Goal: Transaction & Acquisition: Purchase product/service

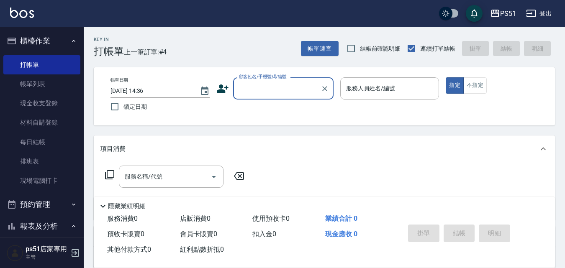
click at [261, 87] on input "顧客姓名/手機號碼/編號" at bounding box center [277, 88] width 80 height 15
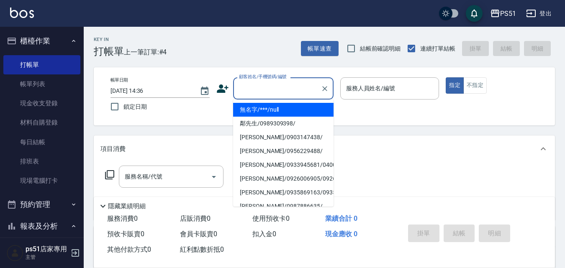
click at [273, 107] on li "無名字/***/null" at bounding box center [283, 110] width 100 height 14
type input "無名字/***/null"
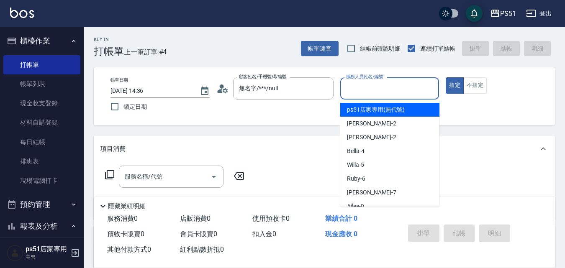
click at [382, 94] on input "服務人員姓名/編號" at bounding box center [390, 88] width 92 height 15
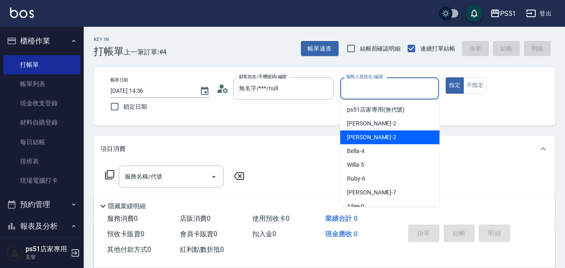
click at [392, 135] on div "[PERSON_NAME] -2" at bounding box center [389, 137] width 99 height 14
type input "[PERSON_NAME]-2"
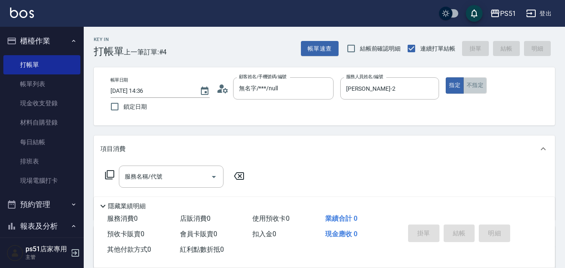
click at [473, 83] on button "不指定" at bounding box center [474, 85] width 23 height 16
click at [171, 173] on input "服務名稱/代號" at bounding box center [165, 176] width 84 height 15
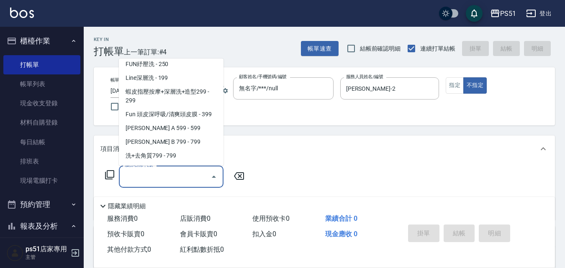
scroll to position [195, 0]
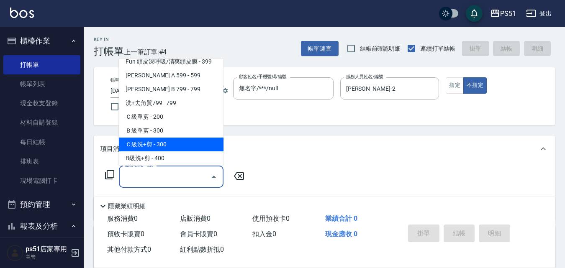
click at [170, 151] on span "Ｃ級洗+剪 - 300" at bounding box center [171, 145] width 105 height 14
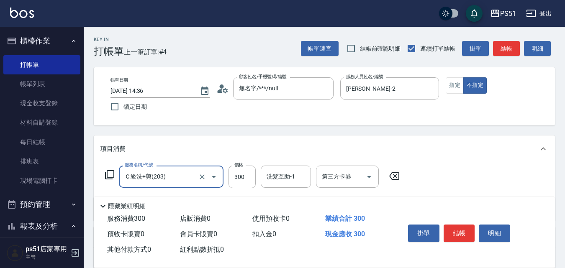
click at [171, 177] on input "Ｃ級洗+剪(203)" at bounding box center [160, 176] width 74 height 15
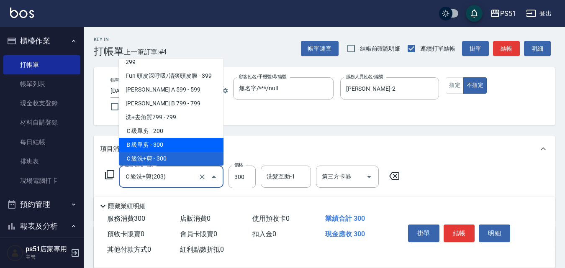
scroll to position [279, 0]
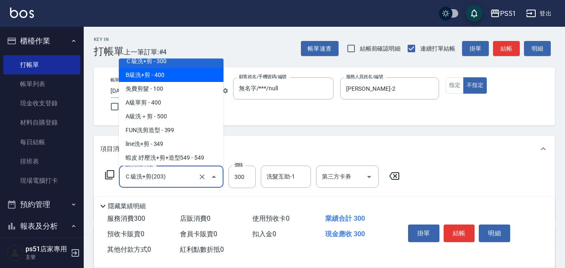
click at [176, 81] on span "B級洗+剪 - 400" at bounding box center [171, 75] width 105 height 14
type input "B級洗+剪(204)"
type input "400"
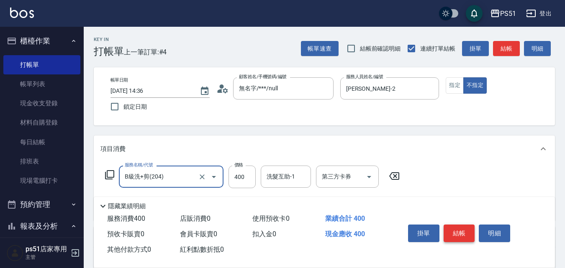
click at [459, 229] on button "結帳" at bounding box center [458, 234] width 31 height 18
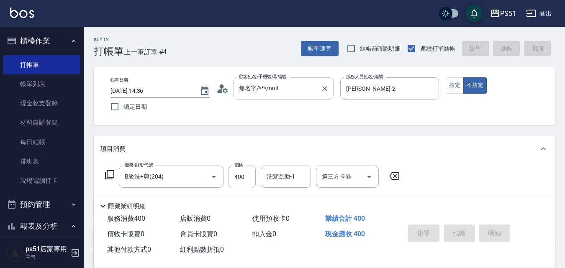
type input "[DATE] 16:01"
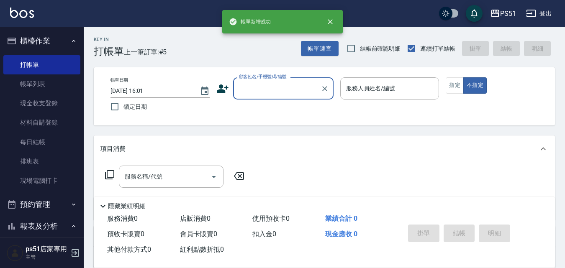
click at [265, 84] on input "顧客姓名/手機號碼/編號" at bounding box center [277, 88] width 80 height 15
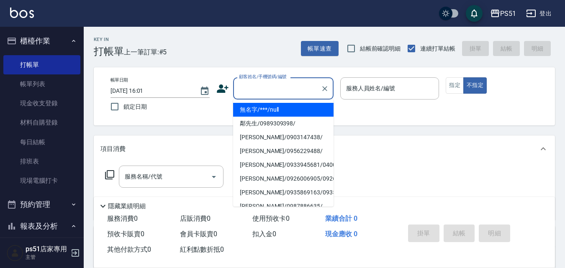
click at [275, 105] on li "無名字/***/null" at bounding box center [283, 110] width 100 height 14
type input "無名字/***/null"
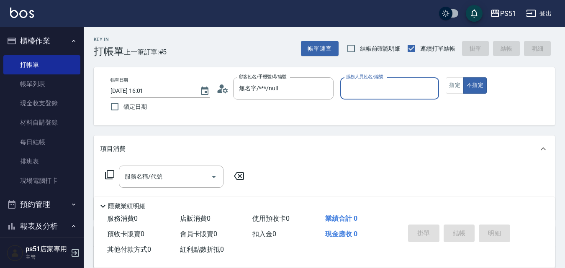
click at [376, 93] on input "服務人員姓名/編號" at bounding box center [390, 88] width 92 height 15
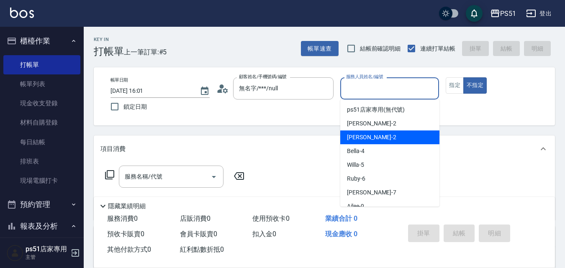
click at [376, 135] on div "[PERSON_NAME] -2" at bounding box center [389, 137] width 99 height 14
type input "[PERSON_NAME]-2"
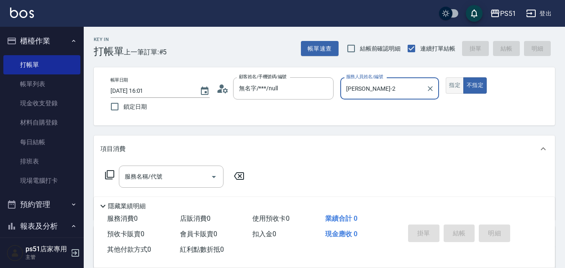
click at [457, 86] on button "指定" at bounding box center [454, 85] width 18 height 16
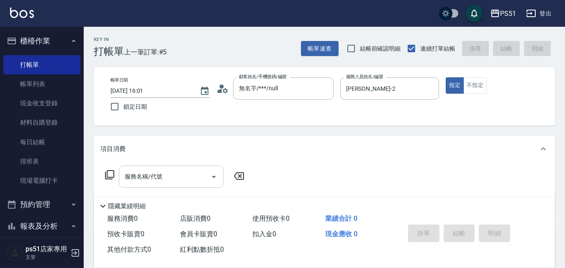
click at [148, 179] on div "服務名稱/代號 服務名稱/代號" at bounding box center [171, 177] width 105 height 22
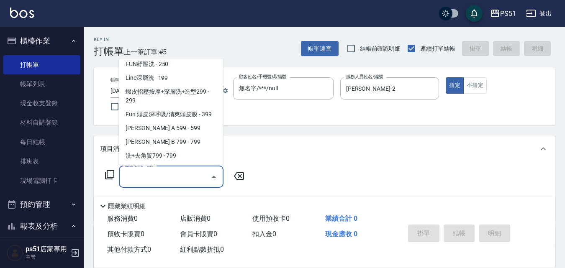
scroll to position [195, 0]
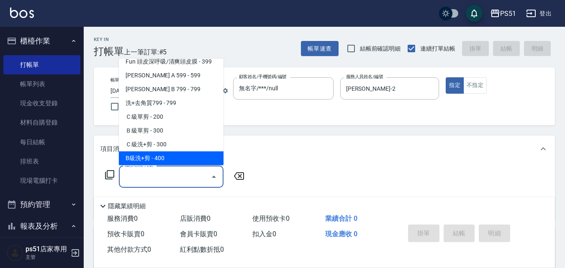
click at [167, 155] on span "B級洗+剪 - 400" at bounding box center [171, 158] width 105 height 14
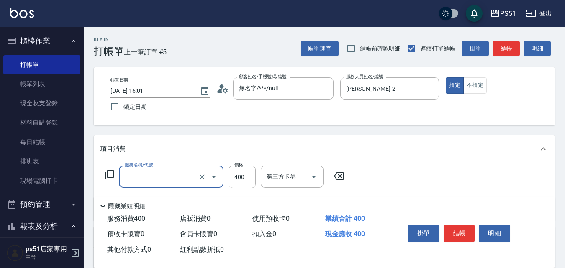
type input "B級洗+剪(204)"
click at [453, 231] on button "結帳" at bounding box center [458, 234] width 31 height 18
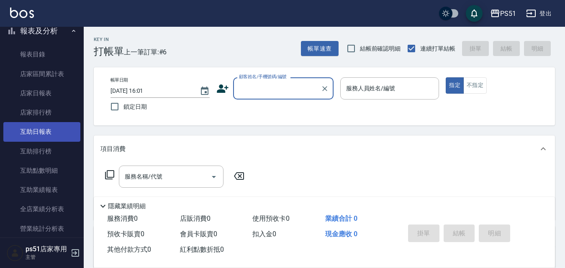
scroll to position [293, 0]
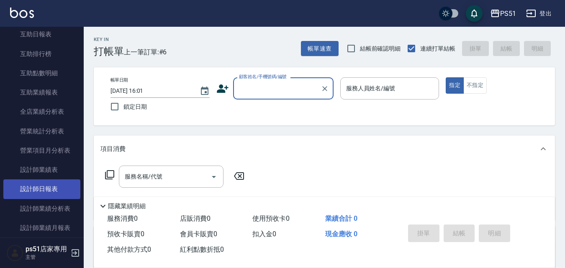
click at [57, 192] on link "設計師日報表" at bounding box center [41, 188] width 77 height 19
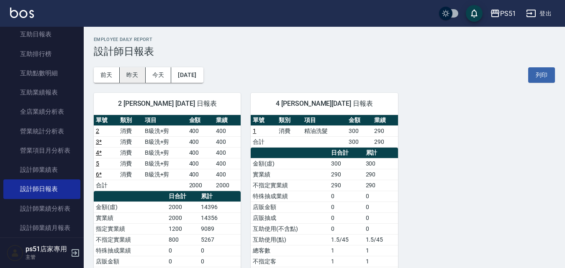
click at [141, 73] on button "昨天" at bounding box center [133, 74] width 26 height 15
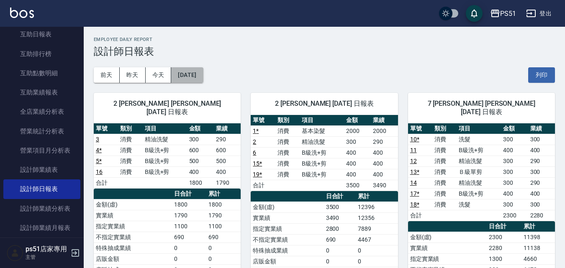
click at [194, 72] on button "[DATE]" at bounding box center [187, 74] width 32 height 15
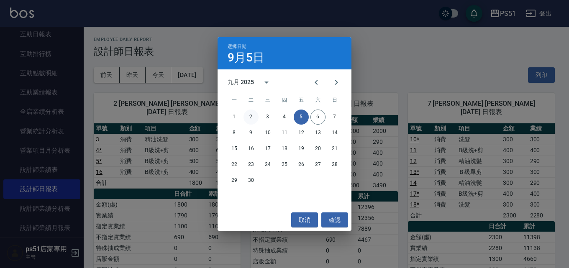
click at [253, 116] on button "2" at bounding box center [250, 117] width 15 height 15
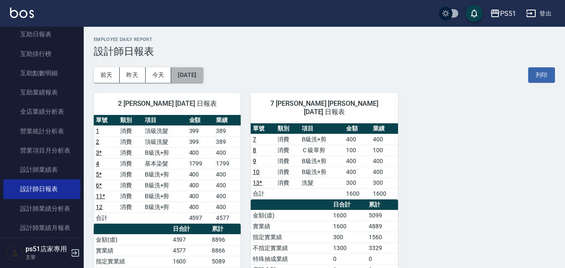
click at [200, 71] on button "[DATE]" at bounding box center [187, 74] width 32 height 15
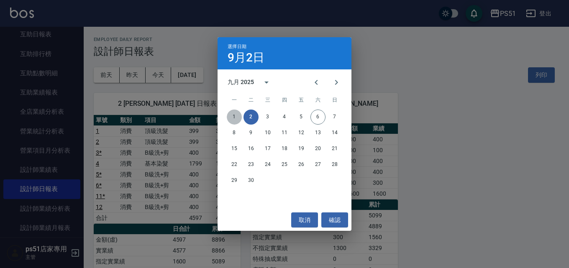
click at [233, 113] on button "1" at bounding box center [234, 117] width 15 height 15
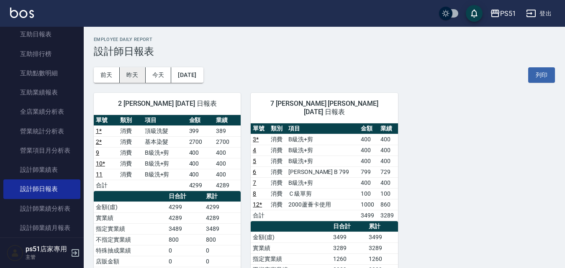
click at [136, 80] on button "昨天" at bounding box center [133, 74] width 26 height 15
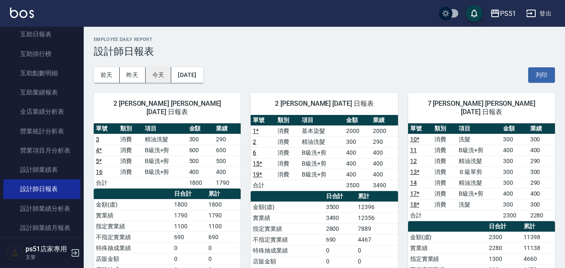
click at [171, 74] on button "今天" at bounding box center [159, 74] width 26 height 15
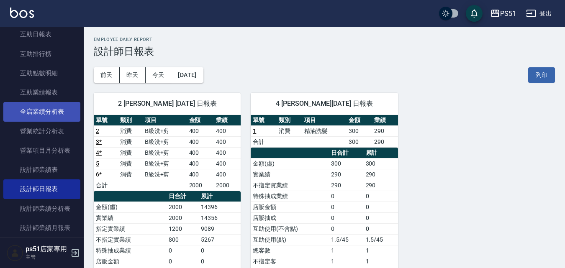
scroll to position [390, 0]
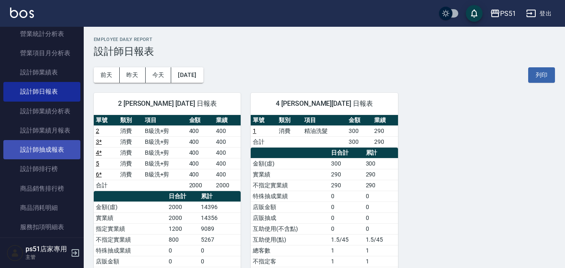
click at [66, 149] on link "設計師抽成報表" at bounding box center [41, 149] width 77 height 19
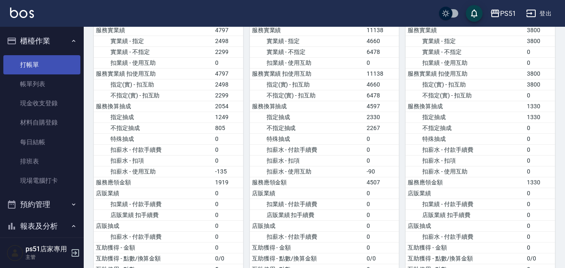
scroll to position [488, 0]
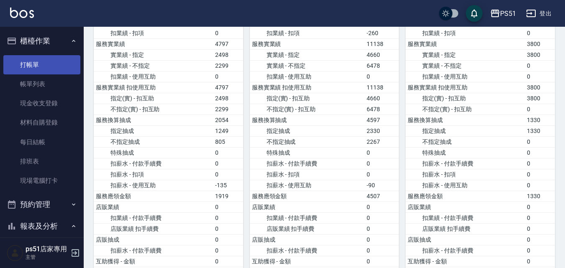
click at [56, 64] on link "打帳單" at bounding box center [41, 64] width 77 height 19
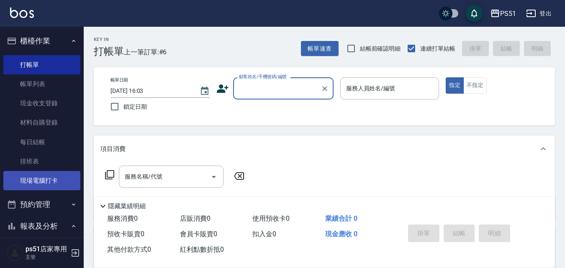
click at [45, 177] on link "現場電腦打卡" at bounding box center [41, 180] width 77 height 19
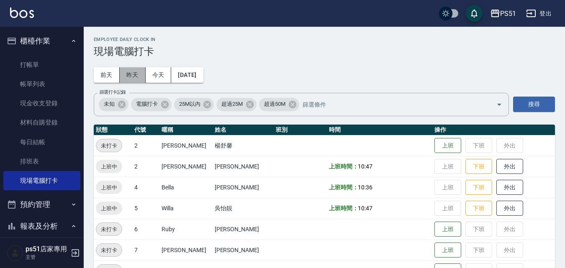
click at [130, 72] on button "昨天" at bounding box center [133, 74] width 26 height 15
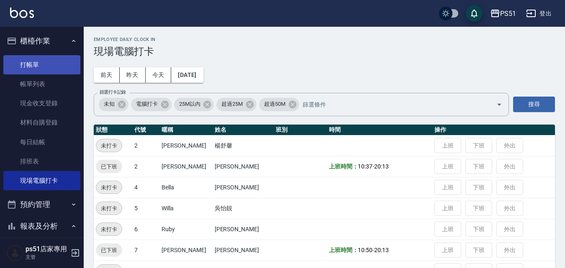
click at [43, 68] on link "打帳單" at bounding box center [41, 64] width 77 height 19
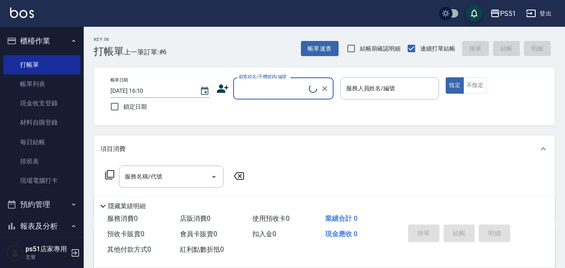
click at [251, 90] on input "顧客姓名/手機號碼/編號" at bounding box center [273, 88] width 72 height 15
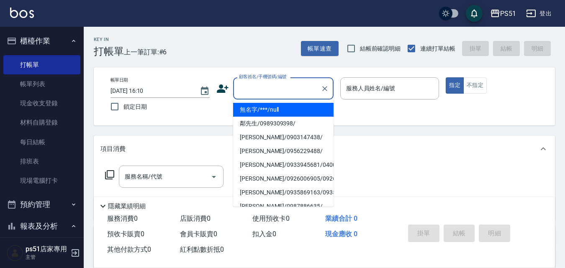
click at [270, 110] on li "無名字/***/null" at bounding box center [283, 110] width 100 height 14
type input "無名字/***/null"
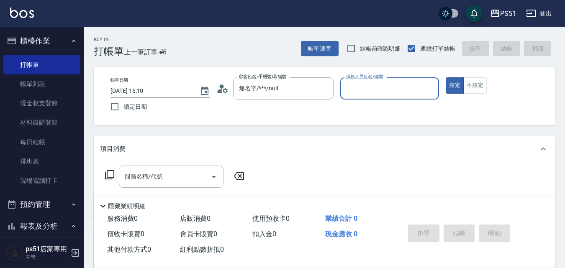
click at [385, 93] on input "服務人員姓名/編號" at bounding box center [390, 88] width 92 height 15
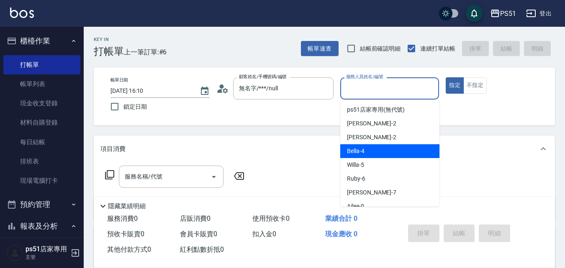
click at [377, 147] on div "Bella -4" at bounding box center [389, 151] width 99 height 14
type input "Bella-4"
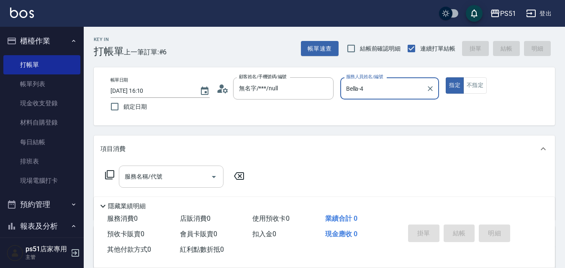
click at [169, 172] on input "服務名稱/代號" at bounding box center [165, 176] width 84 height 15
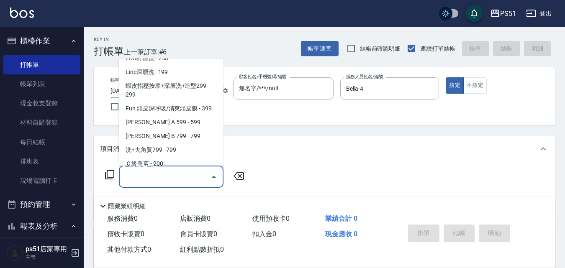
scroll to position [195, 0]
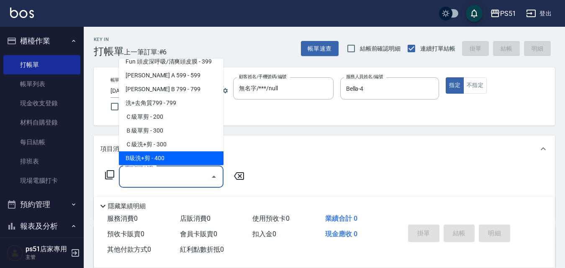
click at [174, 157] on span "B級洗+剪 - 400" at bounding box center [171, 158] width 105 height 14
type input "B級洗+剪(204)"
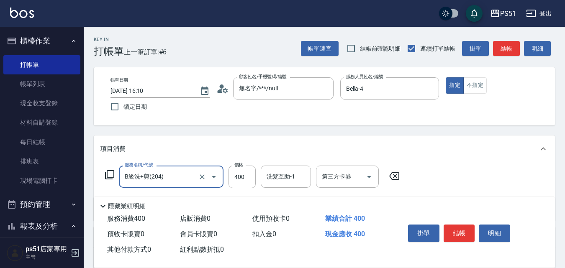
drag, startPoint x: 470, startPoint y: 86, endPoint x: 427, endPoint y: 117, distance: 52.9
click at [470, 86] on button "不指定" at bounding box center [474, 85] width 23 height 16
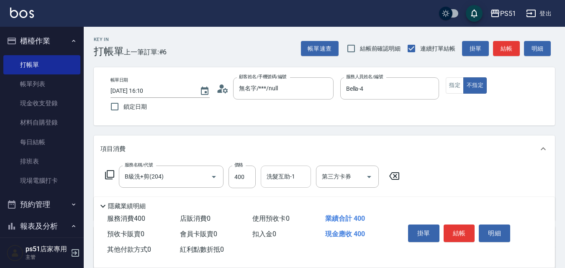
click at [286, 173] on div "洗髮互助-1 洗髮互助-1" at bounding box center [286, 177] width 50 height 22
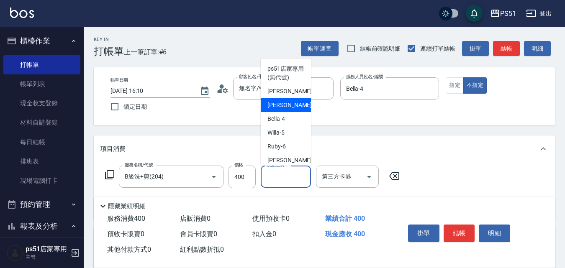
scroll to position [97, 0]
click at [289, 102] on div "[PERSON_NAME] -23" at bounding box center [286, 104] width 50 height 14
type input "孝恩-23"
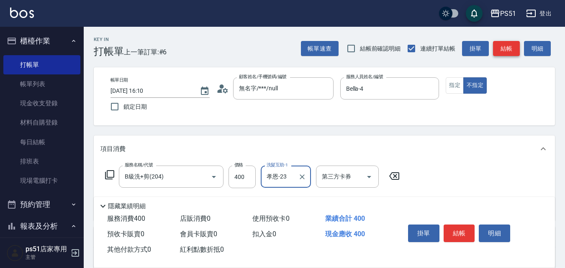
click at [505, 53] on button "結帳" at bounding box center [506, 48] width 27 height 15
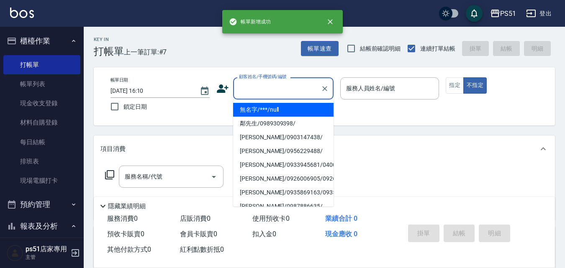
click at [291, 90] on input "顧客姓名/手機號碼/編號" at bounding box center [277, 88] width 80 height 15
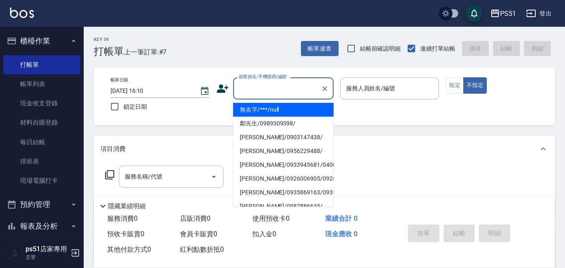
click at [280, 107] on li "無名字/***/null" at bounding box center [283, 110] width 100 height 14
type input "無名字/***/null"
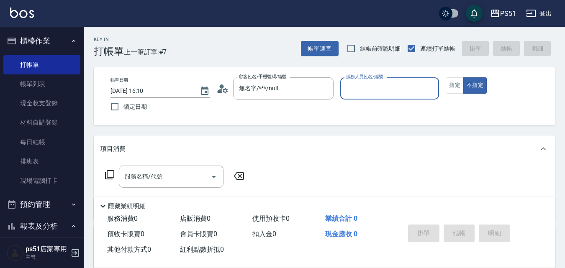
click at [352, 95] on input "服務人員姓名/編號" at bounding box center [390, 88] width 92 height 15
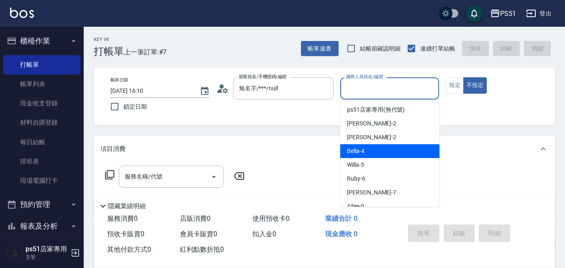
click at [360, 148] on span "Bella -4" at bounding box center [356, 151] width 18 height 9
type input "Bella-4"
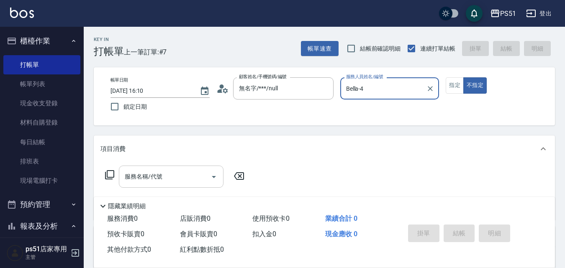
click at [155, 174] on div "服務名稱/代號 服務名稱/代號" at bounding box center [171, 177] width 105 height 22
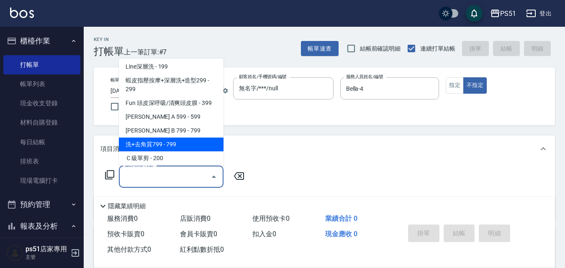
scroll to position [195, 0]
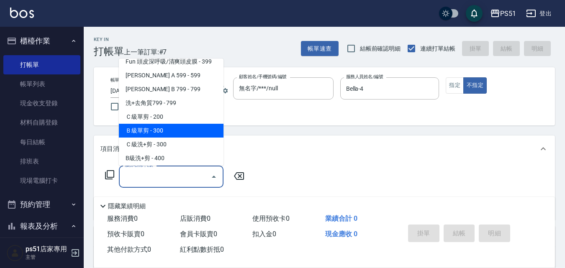
click at [115, 176] on div "服務名稱/代號 服務名稱/代號" at bounding box center [174, 177] width 149 height 22
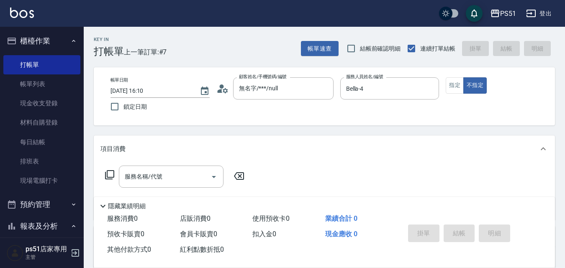
click at [112, 172] on icon at bounding box center [110, 175] width 10 height 10
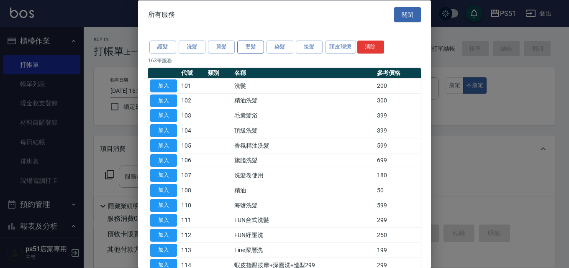
click at [253, 46] on button "燙髮" at bounding box center [250, 47] width 27 height 13
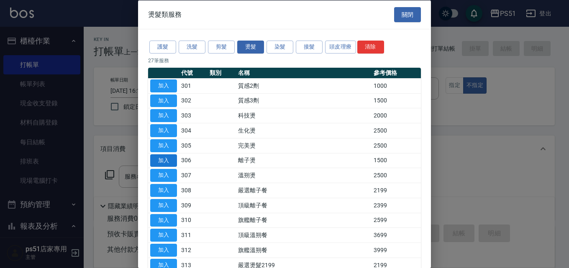
click at [172, 161] on button "加入" at bounding box center [163, 160] width 27 height 13
type input "離子燙(306)"
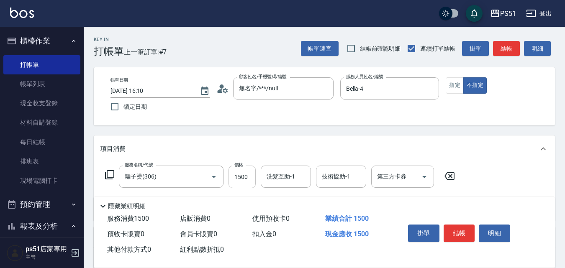
click at [245, 178] on input "1500" at bounding box center [241, 177] width 27 height 23
type input "2500"
click at [290, 180] on div "洗髮互助-1 洗髮互助-1" at bounding box center [286, 177] width 50 height 22
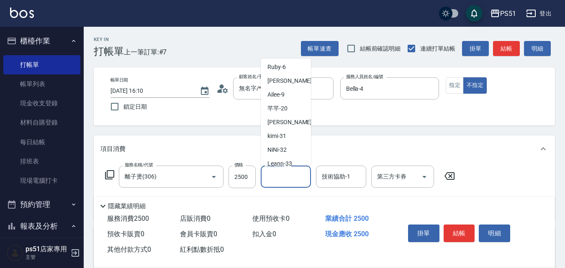
scroll to position [97, 0]
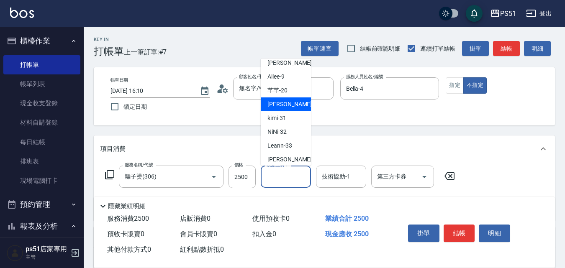
click at [284, 105] on span "[PERSON_NAME] -23" at bounding box center [293, 104] width 53 height 9
type input "孝恩-23"
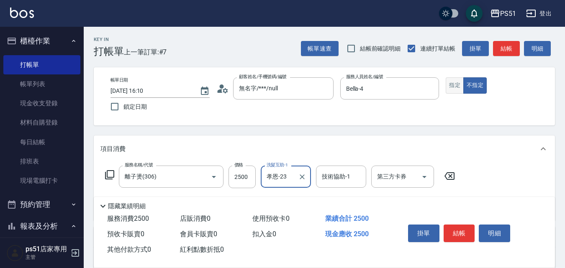
click at [449, 83] on button "指定" at bounding box center [454, 85] width 18 height 16
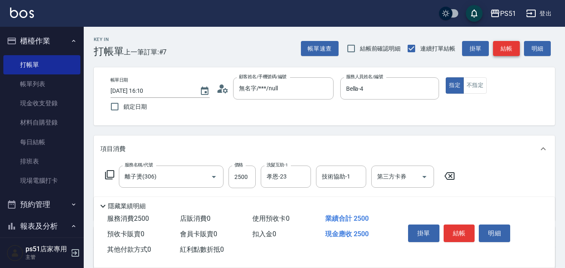
click at [505, 51] on button "結帳" at bounding box center [506, 48] width 27 height 15
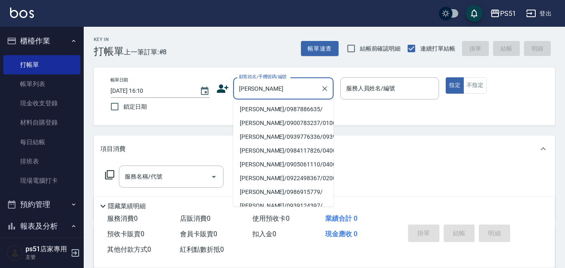
scroll to position [0, 0]
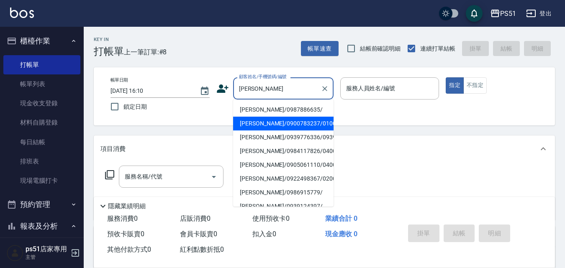
click at [292, 125] on li "[PERSON_NAME]/0900783237/0100260" at bounding box center [283, 124] width 100 height 14
type input "[PERSON_NAME]/0900783237/0100260"
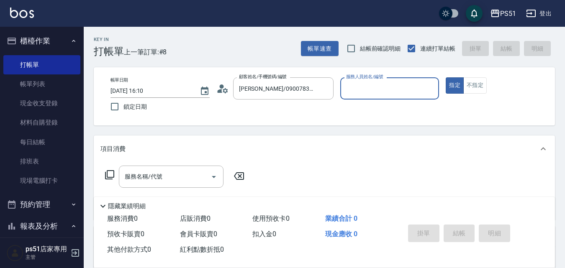
click at [358, 91] on input "服務人員姓名/編號" at bounding box center [390, 88] width 92 height 15
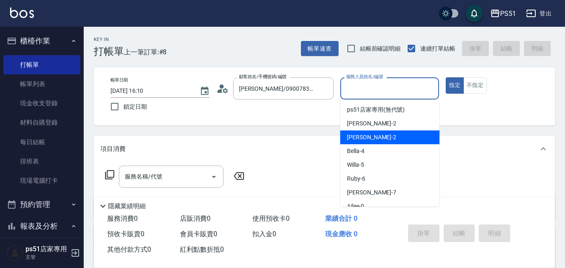
click at [365, 144] on div "[PERSON_NAME] -2" at bounding box center [389, 137] width 99 height 14
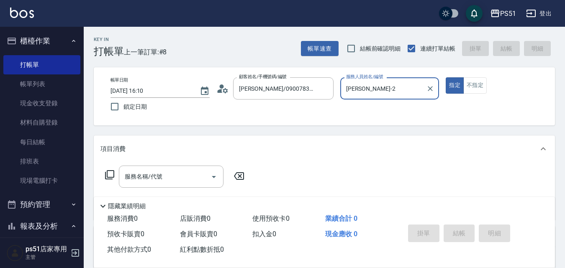
click at [368, 100] on div "[PERSON_NAME]-2 服務人員姓名/編號" at bounding box center [389, 88] width 99 height 22
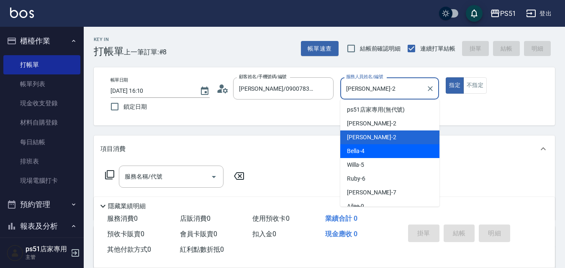
click at [368, 148] on div "Bella -4" at bounding box center [389, 151] width 99 height 14
type input "Bella-4"
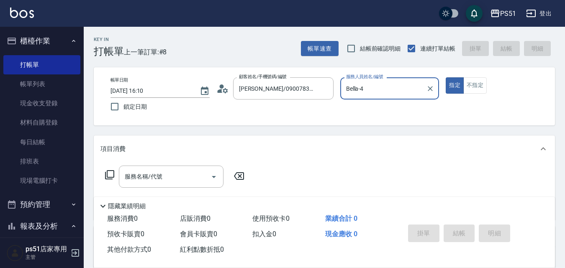
scroll to position [142, 0]
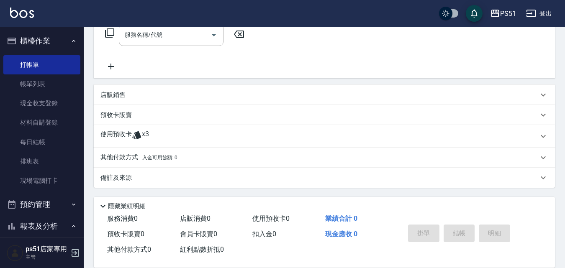
click at [183, 133] on div "使用預收卡 x3" at bounding box center [318, 136] width 437 height 13
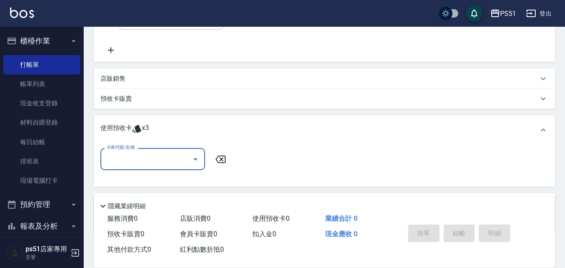
scroll to position [204, 0]
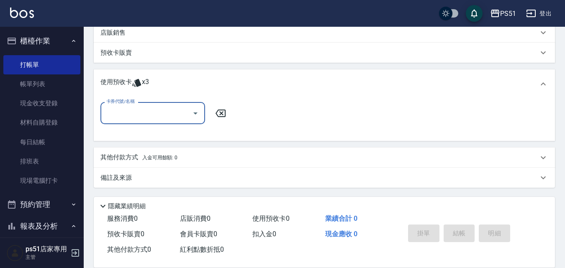
click at [171, 112] on input "卡券代號/名稱" at bounding box center [146, 113] width 84 height 15
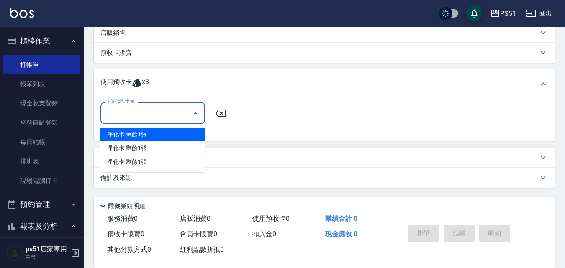
click at [171, 134] on div "淨化卡 剩餘1張" at bounding box center [152, 135] width 105 height 14
type input "淨化卡"
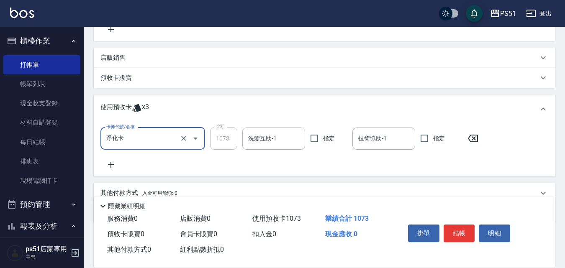
scroll to position [195, 0]
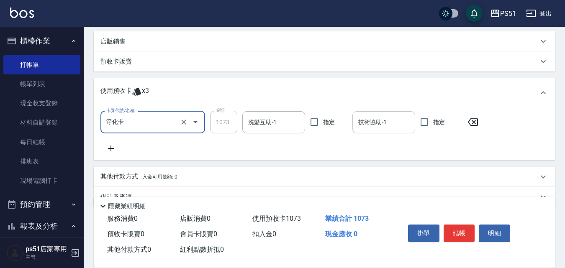
click at [373, 121] on div "技術協助-1 技術協助-1" at bounding box center [383, 122] width 63 height 22
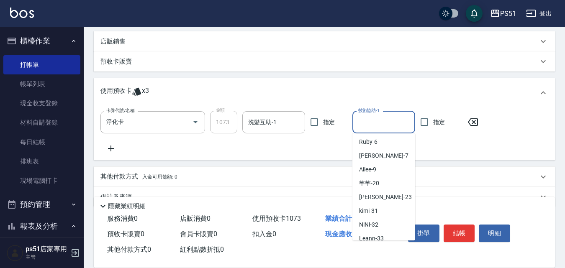
scroll to position [97, 0]
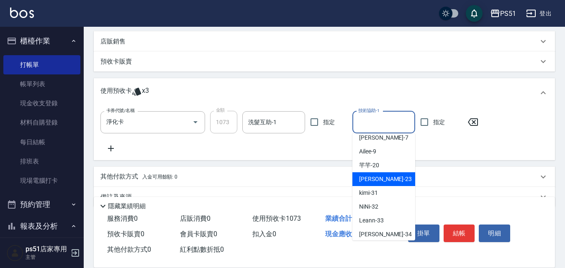
click at [383, 173] on div "[PERSON_NAME] -23" at bounding box center [383, 179] width 63 height 14
type input "孝恩-23"
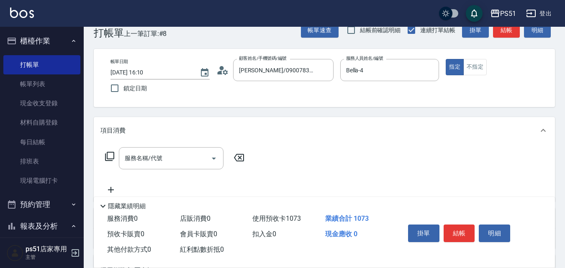
scroll to position [0, 0]
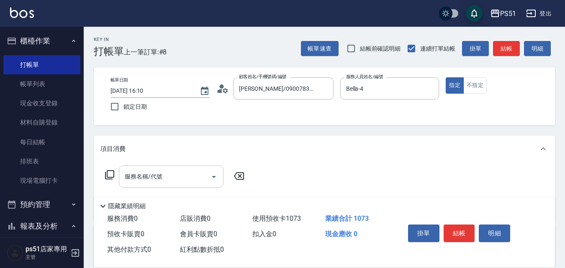
click at [176, 180] on input "服務名稱/代號" at bounding box center [165, 176] width 84 height 15
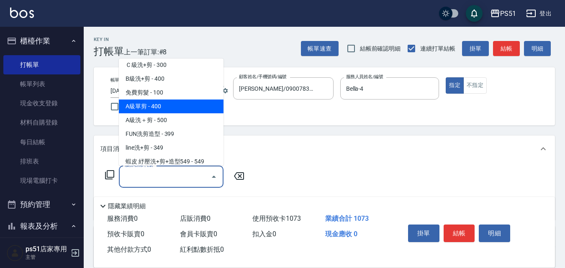
scroll to position [293, 0]
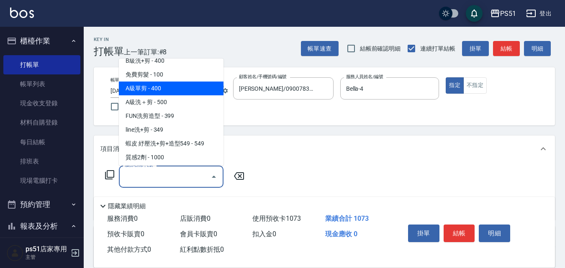
click at [189, 86] on span "A級單剪 - 400" at bounding box center [171, 89] width 105 height 14
type input "A級單剪(206)"
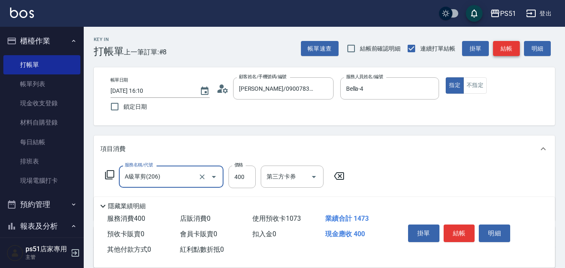
click at [514, 50] on button "結帳" at bounding box center [506, 48] width 27 height 15
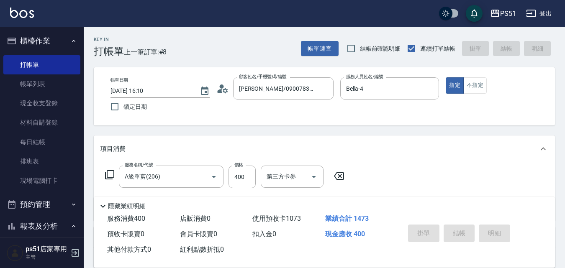
type input "[DATE] 16:11"
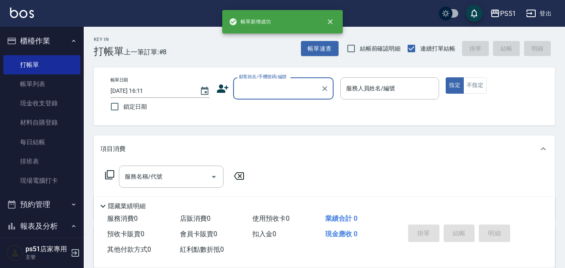
scroll to position [0, 0]
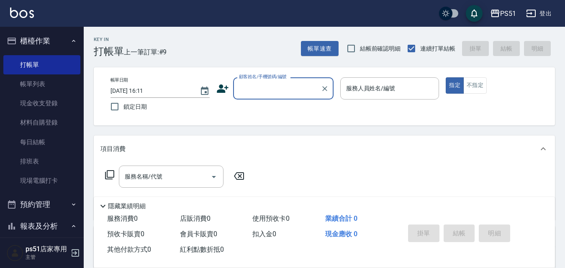
click at [264, 82] on input "顧客姓名/手機號碼/編號" at bounding box center [277, 88] width 80 height 15
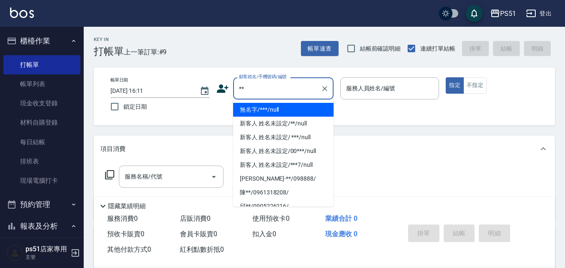
click at [296, 109] on li "無名字/***/null" at bounding box center [283, 110] width 100 height 14
type input "無名字/***/null"
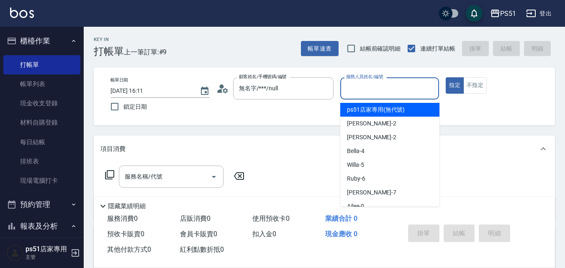
click at [366, 84] on input "服務人員姓名/編號" at bounding box center [390, 88] width 92 height 15
click at [378, 113] on div "[PERSON_NAME] -2" at bounding box center [389, 110] width 99 height 14
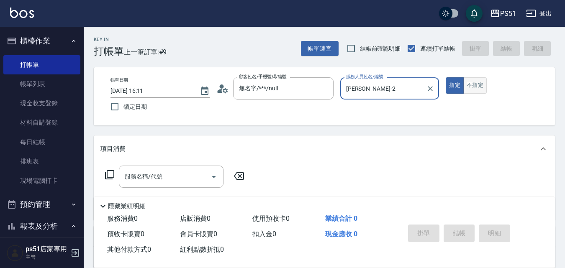
type input "[PERSON_NAME]-2"
drag, startPoint x: 470, startPoint y: 86, endPoint x: 407, endPoint y: 109, distance: 66.8
click at [471, 87] on button "不指定" at bounding box center [474, 85] width 23 height 16
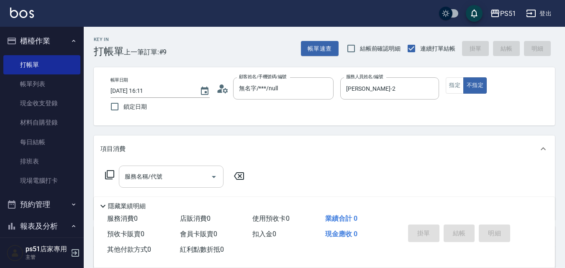
click at [203, 172] on input "服務名稱/代號" at bounding box center [165, 176] width 84 height 15
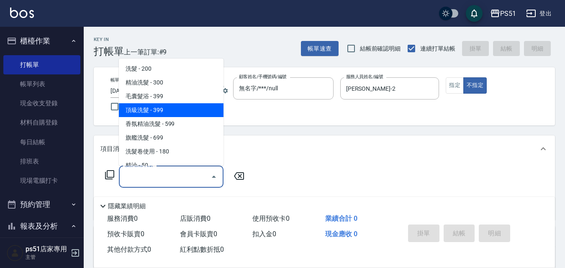
click at [187, 108] on span "頂級洗髮 - 399" at bounding box center [171, 110] width 105 height 14
type input "頂級洗髮(104)"
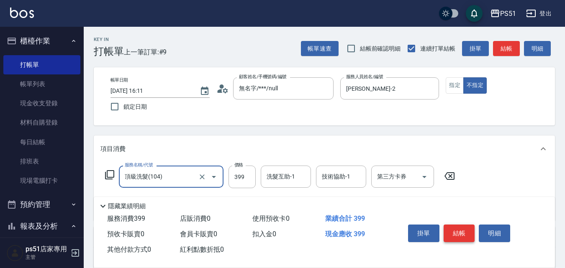
click at [454, 225] on button "結帳" at bounding box center [458, 234] width 31 height 18
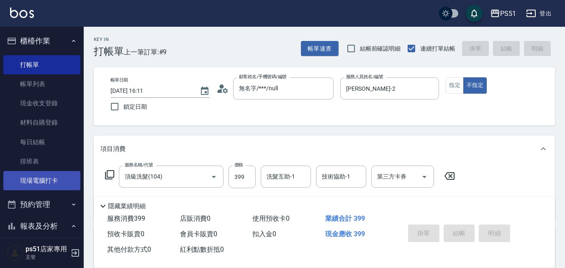
type input "[DATE] 16:30"
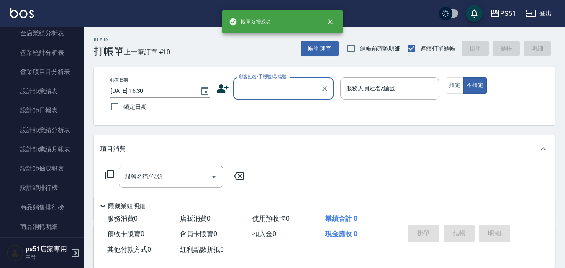
scroll to position [390, 0]
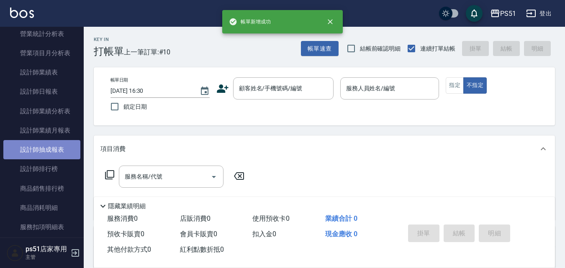
click at [59, 141] on link "設計師抽成報表" at bounding box center [41, 149] width 77 height 19
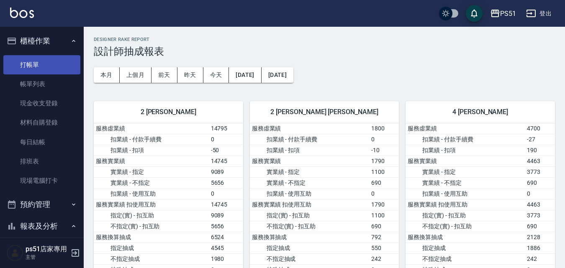
click at [60, 71] on link "打帳單" at bounding box center [41, 64] width 77 height 19
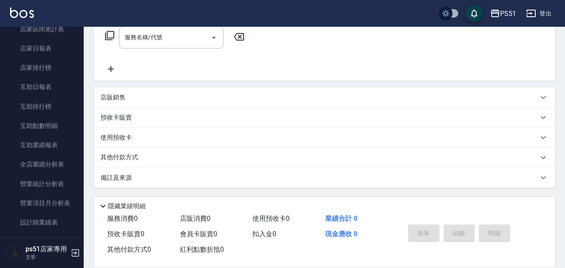
scroll to position [293, 0]
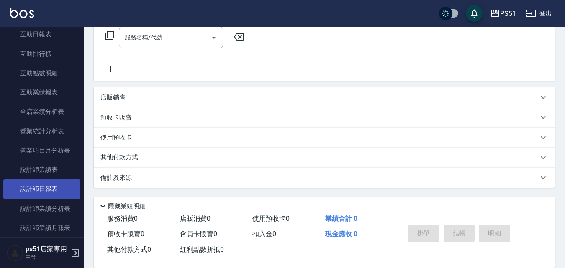
click at [56, 195] on link "設計師日報表" at bounding box center [41, 188] width 77 height 19
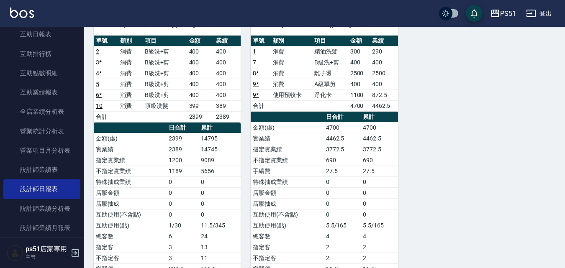
scroll to position [97, 0]
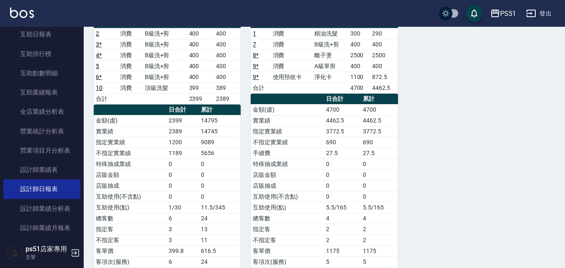
click at [100, 85] on link "10" at bounding box center [99, 87] width 7 height 7
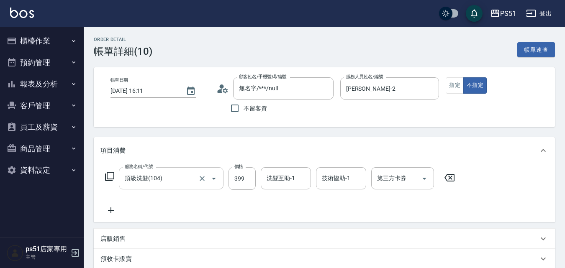
click at [149, 181] on input "頂級洗髮(104)" at bounding box center [160, 178] width 74 height 15
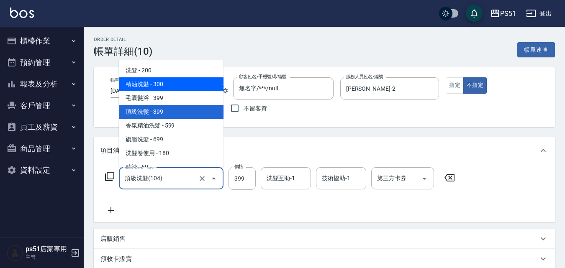
click at [166, 83] on span "精油洗髮 - 300" at bounding box center [171, 84] width 105 height 14
type input "精油洗髮(102)"
type input "300"
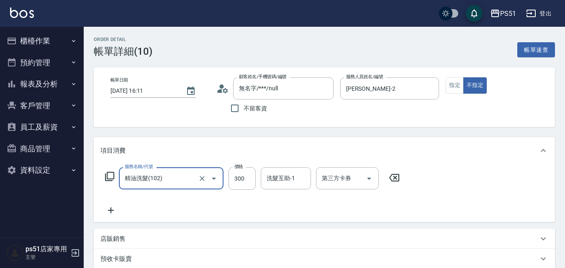
scroll to position [171, 0]
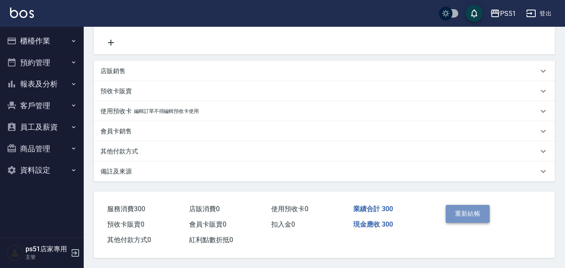
click at [465, 212] on button "重新結帳" at bounding box center [467, 214] width 44 height 18
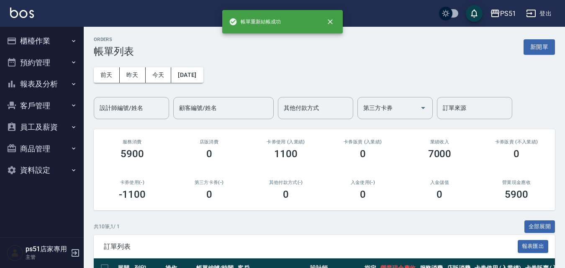
scroll to position [195, 0]
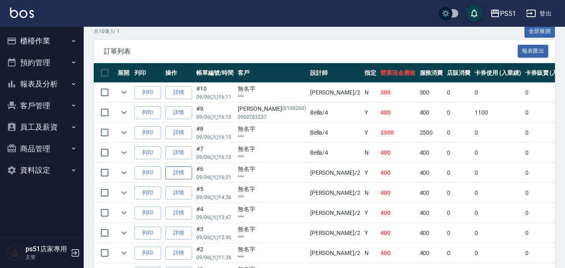
click at [181, 176] on link "詳情" at bounding box center [178, 172] width 27 height 13
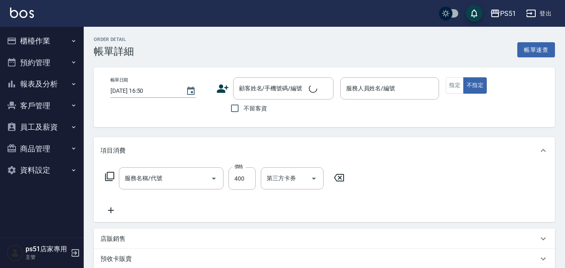
type input "[DATE] 16:01"
type input "[PERSON_NAME]-2"
type input "B級洗+剪(204)"
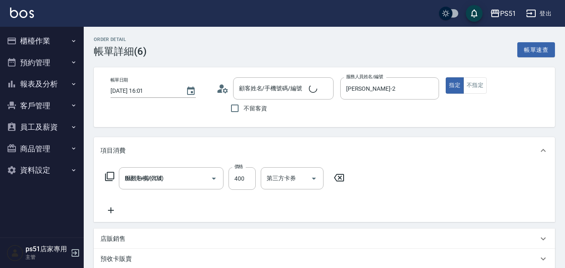
type input "無名字/***/null"
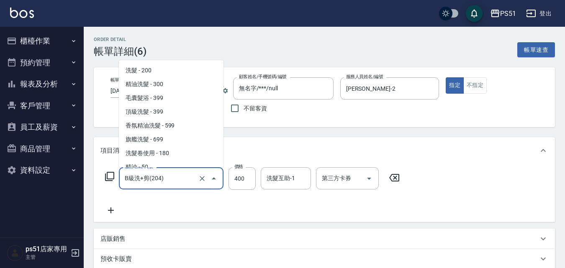
click at [180, 179] on input "B級洗+剪(204)" at bounding box center [160, 178] width 74 height 15
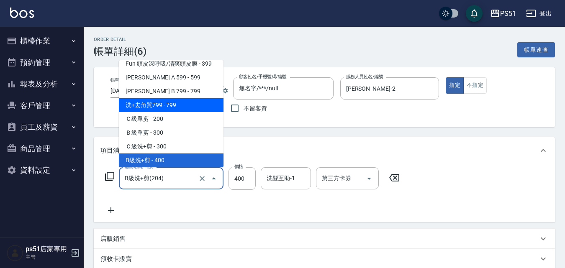
scroll to position [97, 0]
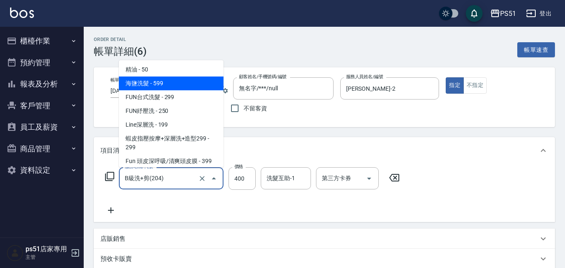
click at [168, 86] on span "海鹽洗髮 - 599" at bounding box center [171, 84] width 105 height 14
type input "海鹽洗髮(110)"
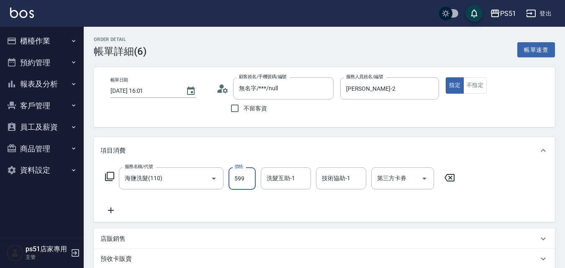
click at [251, 180] on input "599" at bounding box center [241, 178] width 27 height 23
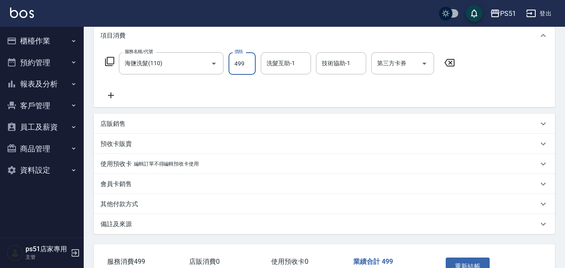
scroll to position [171, 0]
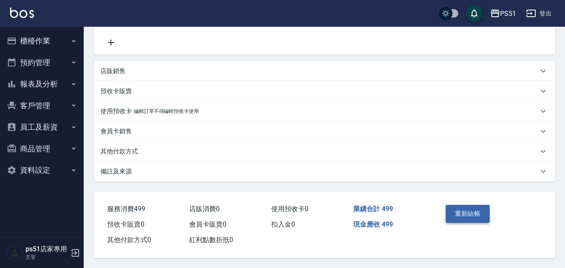
type input "499"
click at [468, 215] on button "重新結帳" at bounding box center [467, 214] width 44 height 18
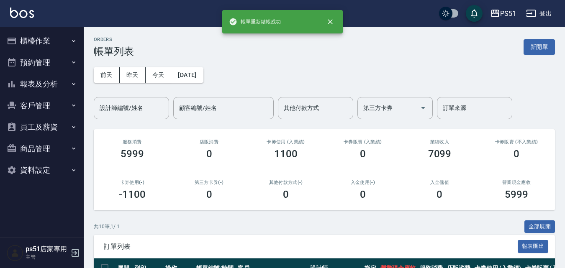
click at [44, 82] on button "報表及分析" at bounding box center [41, 84] width 77 height 22
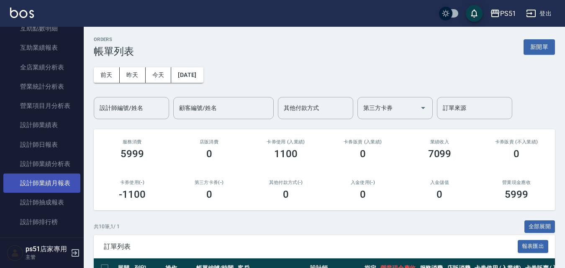
scroll to position [293, 0]
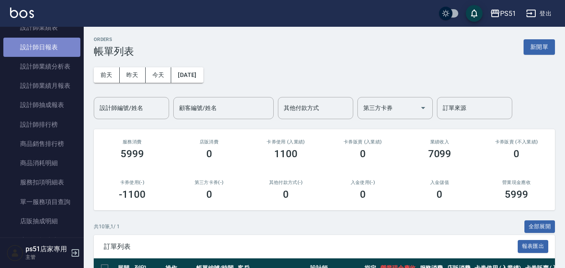
click at [53, 51] on link "設計師日報表" at bounding box center [41, 47] width 77 height 19
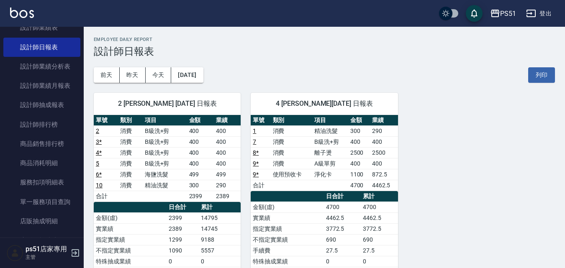
click at [456, 141] on div "2 Sam 蔡楦梓 09/06/2025 日報表 單號 類別 項目 金額 業績 2 消費 B級洗+剪 400 400 3 * 消費 B級洗+剪 400 400…" at bounding box center [319, 234] width 471 height 303
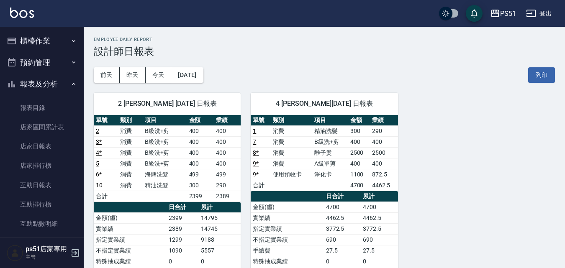
click at [41, 43] on button "櫃檯作業" at bounding box center [41, 41] width 77 height 22
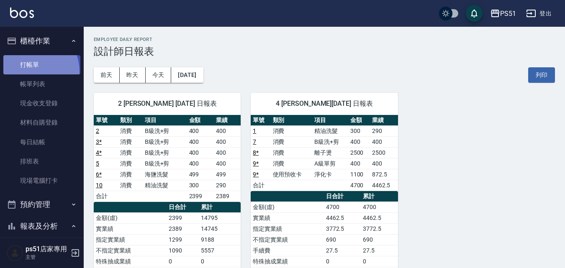
click at [27, 72] on link "打帳單" at bounding box center [41, 64] width 77 height 19
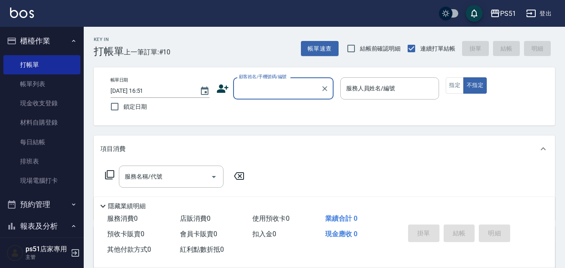
click at [46, 26] on div "PS51 登出" at bounding box center [282, 13] width 565 height 27
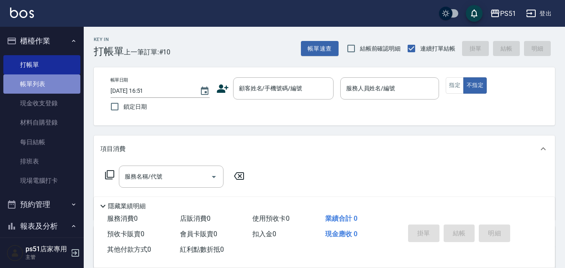
click at [49, 83] on link "帳單列表" at bounding box center [41, 83] width 77 height 19
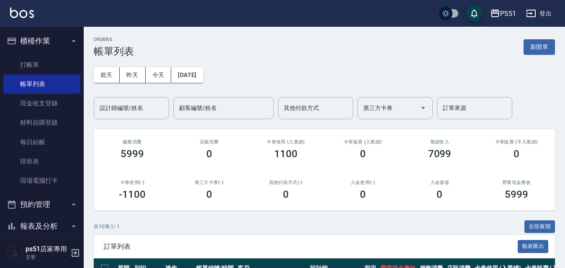
scroll to position [195, 0]
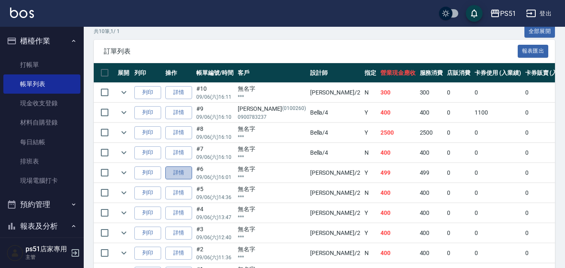
click at [176, 173] on link "詳情" at bounding box center [178, 172] width 27 height 13
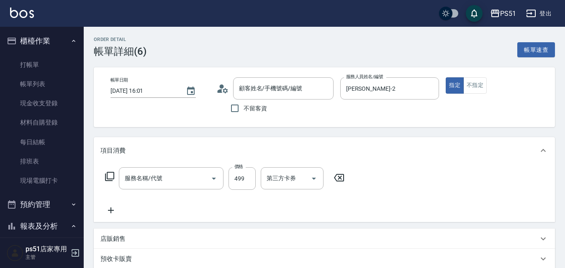
type input "[DATE] 16:01"
type input "[PERSON_NAME]-2"
type input "海鹽洗髮(110)"
type input "無名字/***/null"
click at [152, 172] on input "海鹽洗髮(110)" at bounding box center [160, 178] width 74 height 15
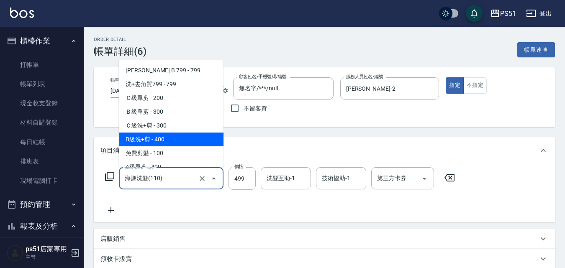
scroll to position [313, 0]
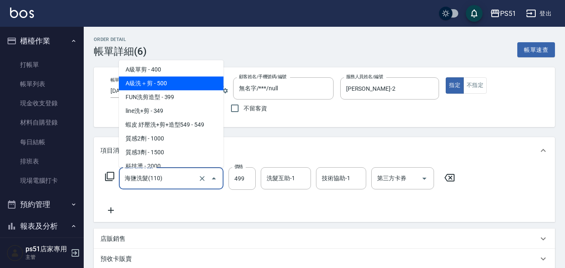
click at [176, 86] on span "A級洗＋剪 - 500" at bounding box center [171, 84] width 105 height 14
type input "A級洗＋剪(207)"
type input "500"
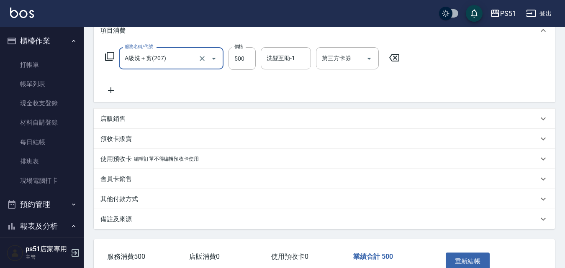
scroll to position [171, 0]
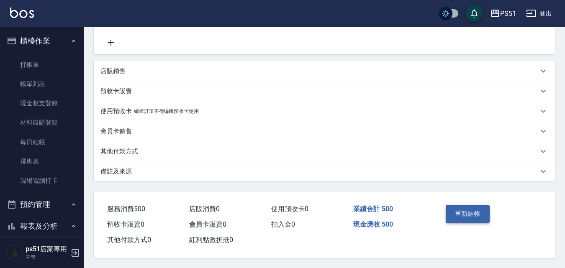
click at [455, 209] on button "重新結帳" at bounding box center [467, 214] width 44 height 18
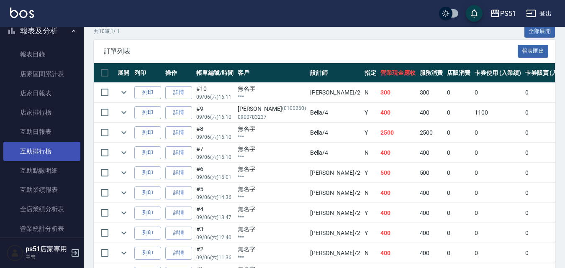
scroll to position [293, 0]
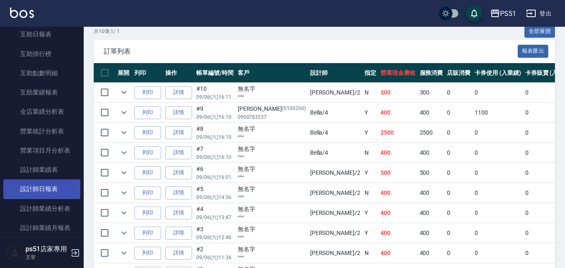
click at [52, 189] on link "設計師日報表" at bounding box center [41, 188] width 77 height 19
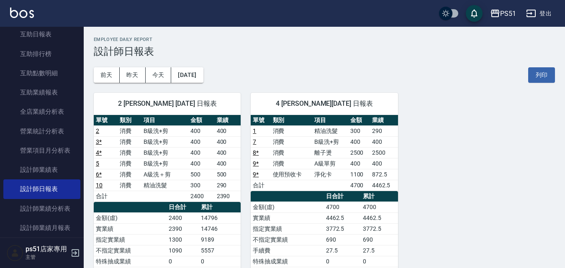
click at [339, 59] on div "前天 昨天 今天 2025/09/06 列印" at bounding box center [324, 75] width 461 height 36
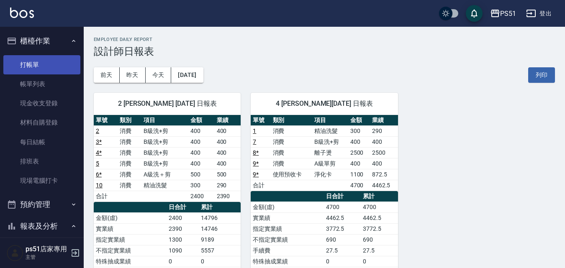
click at [40, 63] on link "打帳單" at bounding box center [41, 64] width 77 height 19
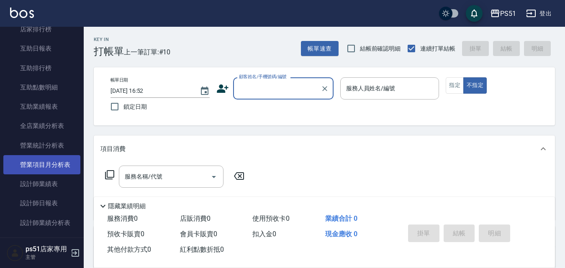
scroll to position [293, 0]
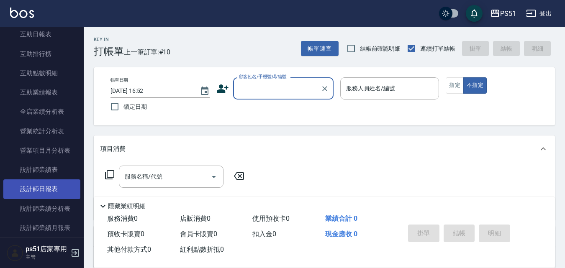
click at [64, 188] on link "設計師日報表" at bounding box center [41, 188] width 77 height 19
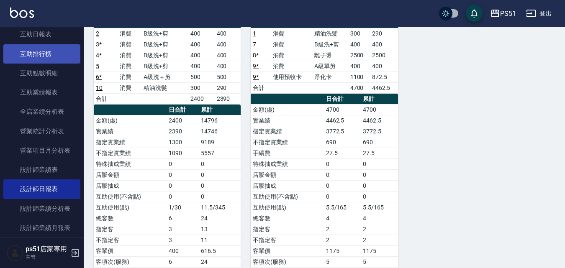
scroll to position [390, 0]
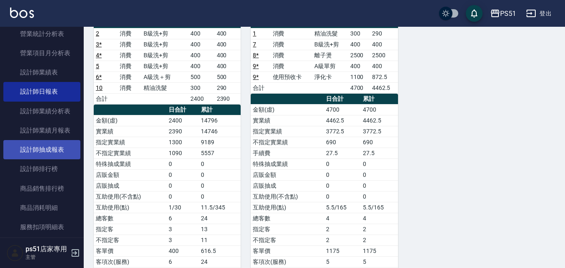
click at [53, 148] on link "設計師抽成報表" at bounding box center [41, 149] width 77 height 19
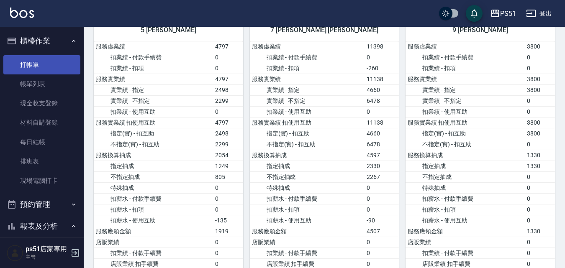
click at [55, 69] on link "打帳單" at bounding box center [41, 64] width 77 height 19
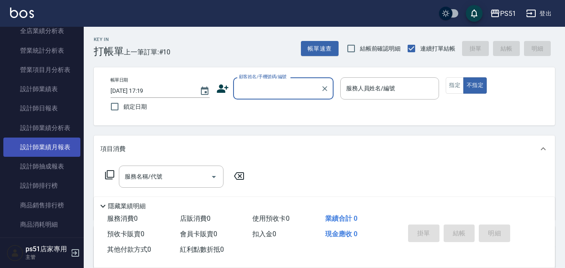
scroll to position [390, 0]
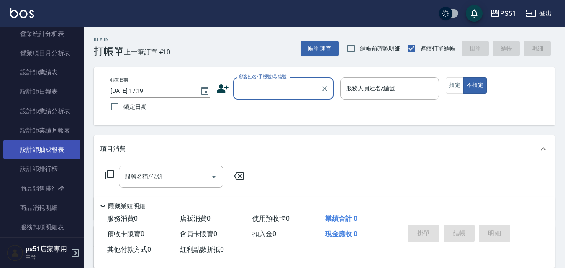
drag, startPoint x: 61, startPoint y: 163, endPoint x: 72, endPoint y: 151, distance: 16.0
click at [61, 164] on link "設計師排行榜" at bounding box center [41, 168] width 77 height 19
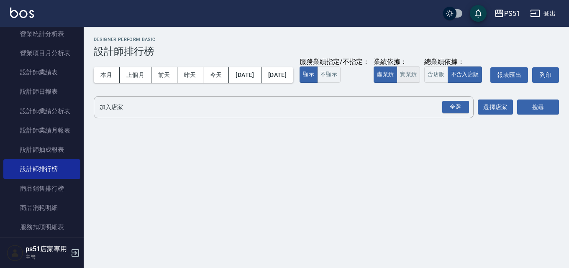
click at [396, 83] on button "實業績" at bounding box center [407, 74] width 23 height 16
click at [453, 114] on div "全選" at bounding box center [455, 107] width 27 height 13
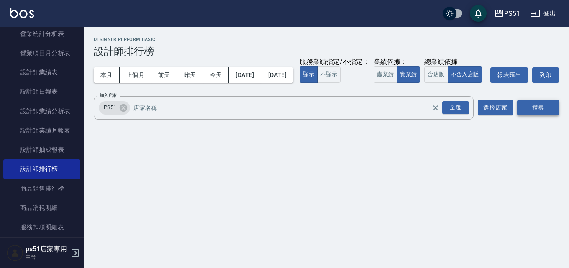
click at [532, 115] on button "搜尋" at bounding box center [538, 107] width 42 height 15
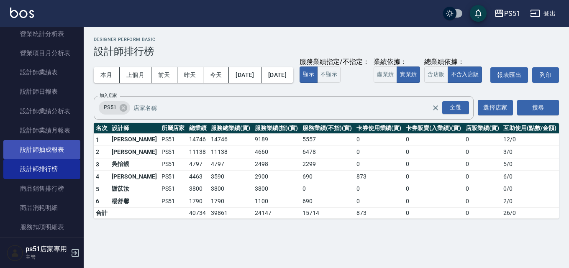
click at [47, 154] on link "設計師抽成報表" at bounding box center [41, 149] width 77 height 19
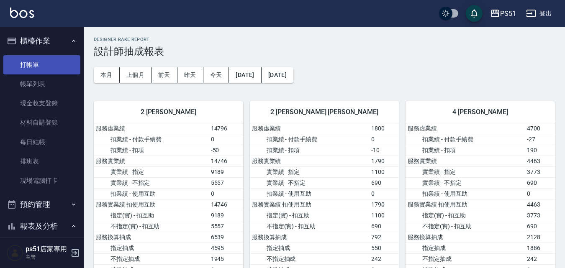
click at [47, 66] on link "打帳單" at bounding box center [41, 64] width 77 height 19
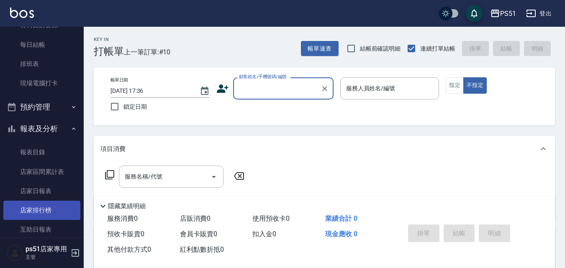
scroll to position [293, 0]
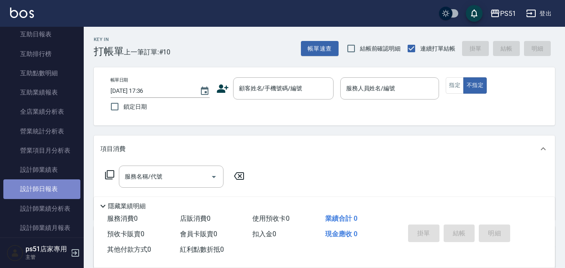
click at [50, 186] on link "設計師日報表" at bounding box center [41, 188] width 77 height 19
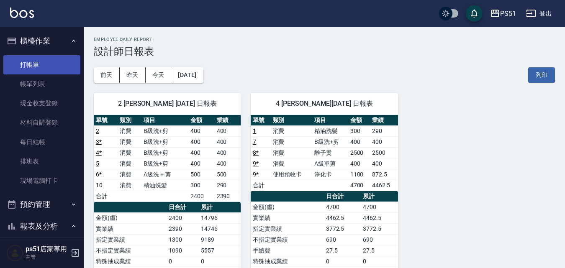
click at [39, 56] on link "打帳單" at bounding box center [41, 64] width 77 height 19
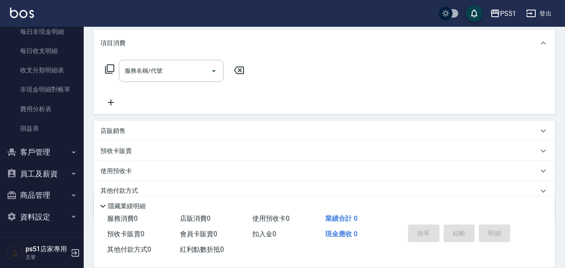
scroll to position [139, 0]
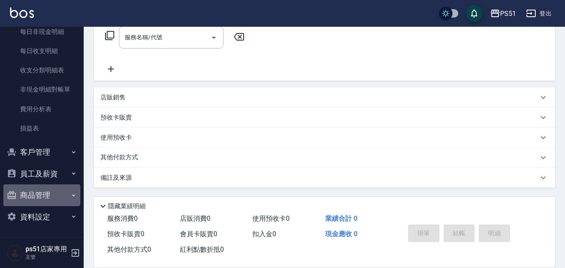
click at [41, 192] on button "商品管理" at bounding box center [41, 195] width 77 height 22
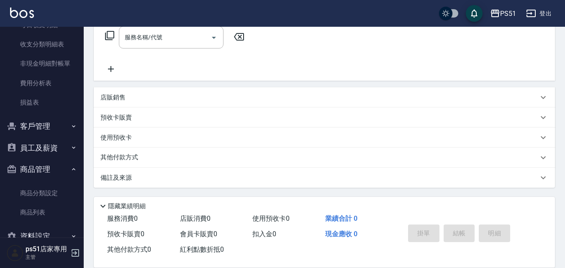
scroll to position [747, 0]
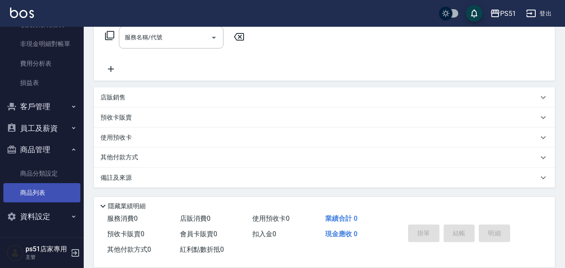
click at [43, 190] on link "商品列表" at bounding box center [41, 192] width 77 height 19
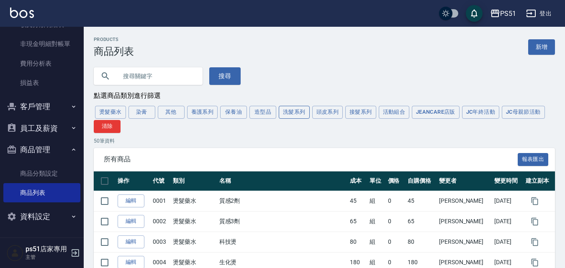
click at [284, 113] on button "洗髮系列" at bounding box center [294, 112] width 31 height 13
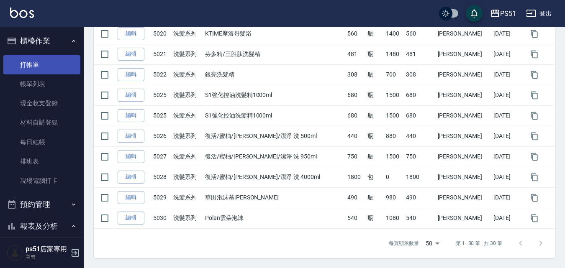
click at [54, 66] on link "打帳單" at bounding box center [41, 64] width 77 height 19
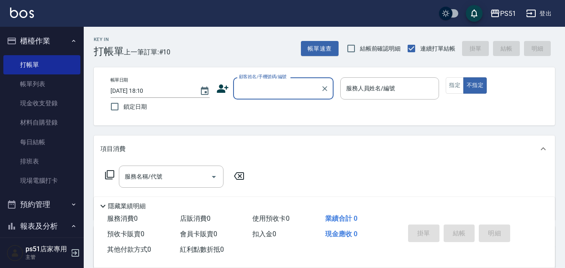
click at [295, 95] on input "顧客姓名/手機號碼/編號" at bounding box center [277, 88] width 80 height 15
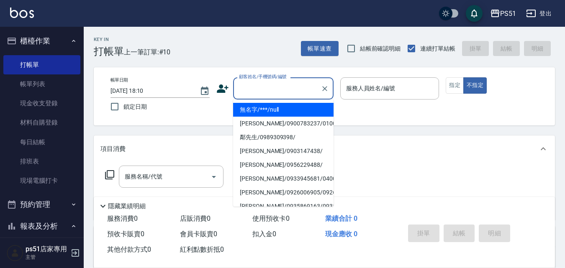
click at [294, 110] on li "無名字/***/null" at bounding box center [283, 110] width 100 height 14
type input "無名字/***/null"
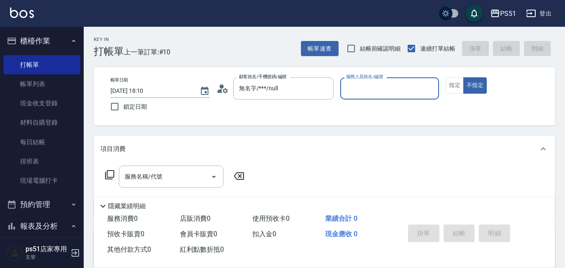
click at [384, 89] on input "服務人員姓名/編號" at bounding box center [390, 88] width 92 height 15
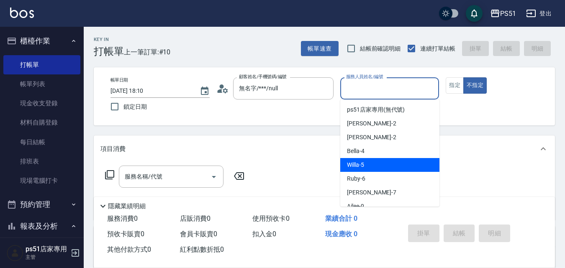
click at [375, 153] on div "Bella -4" at bounding box center [389, 151] width 99 height 14
type input "Bella-4"
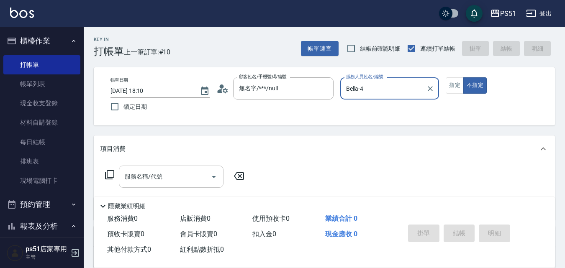
click at [166, 176] on input "服務名稱/代號" at bounding box center [165, 176] width 84 height 15
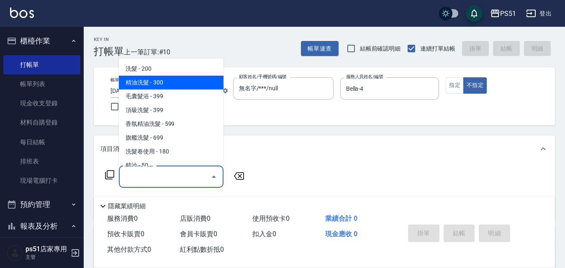
click at [176, 84] on span "精油洗髮 - 300" at bounding box center [171, 83] width 105 height 14
type input "精油洗髮(102)"
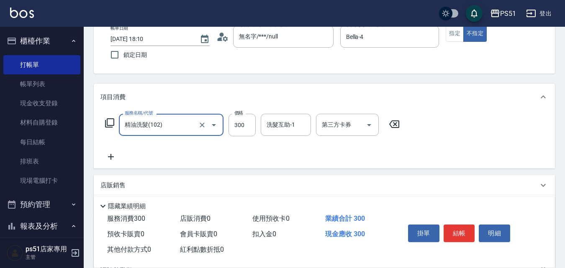
scroll to position [97, 0]
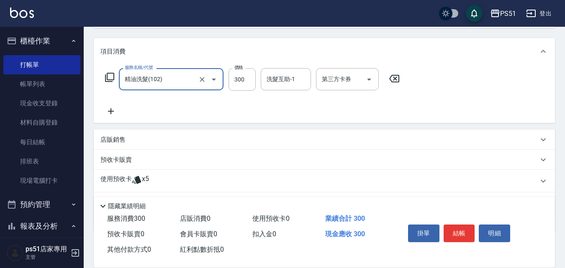
click at [113, 112] on icon at bounding box center [110, 111] width 21 height 10
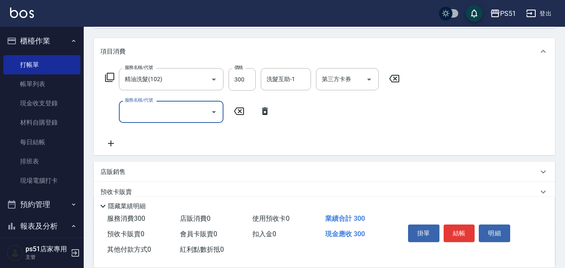
click at [150, 120] on div "服務名稱/代號" at bounding box center [171, 112] width 105 height 22
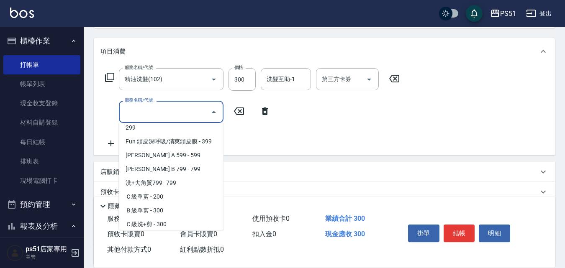
scroll to position [195, 0]
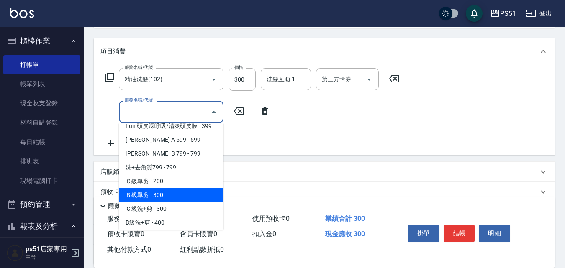
click at [176, 184] on span "Ｃ級單剪 - 200" at bounding box center [171, 181] width 105 height 14
type input "Ｃ級單剪(201)"
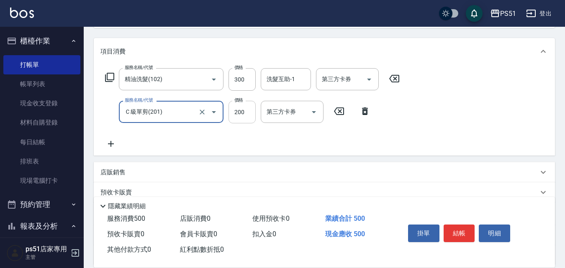
click at [244, 106] on input "200" at bounding box center [241, 112] width 27 height 23
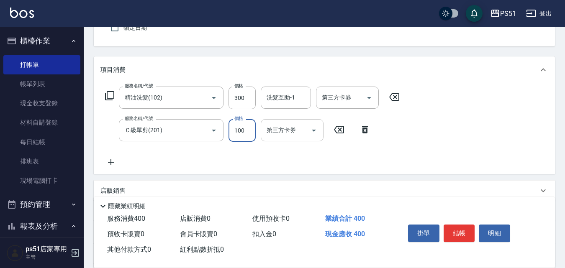
scroll to position [97, 0]
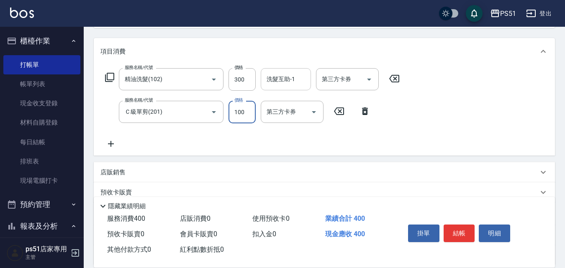
type input "100"
click at [296, 86] on input "洗髮互助-1" at bounding box center [285, 79] width 43 height 15
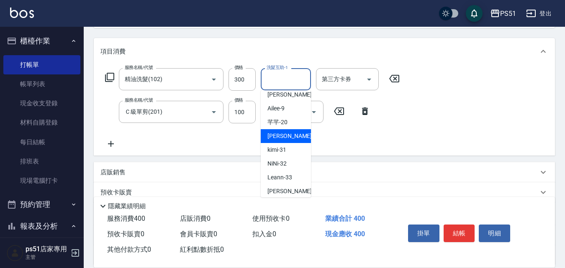
click at [290, 135] on div "[PERSON_NAME] -23" at bounding box center [286, 136] width 50 height 14
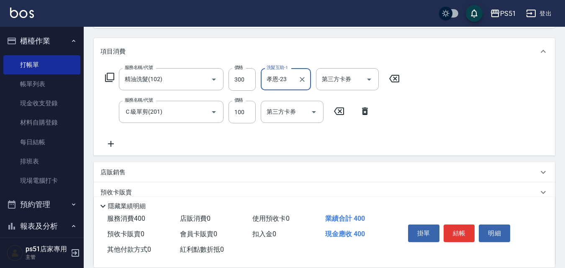
type input "孝恩-23"
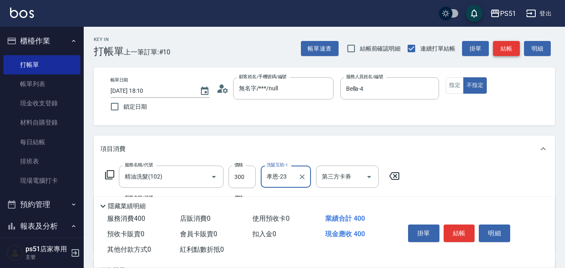
click at [514, 45] on button "結帳" at bounding box center [506, 48] width 27 height 15
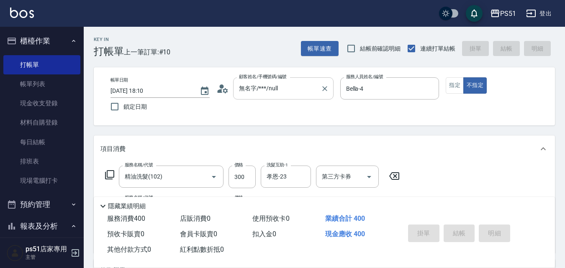
type input "2025/09/06 18:13"
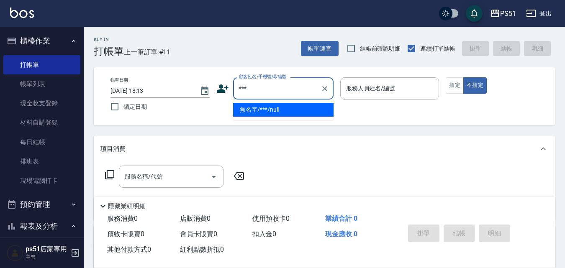
type input "無名字/***/null"
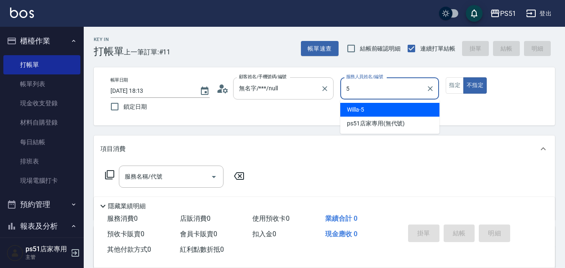
type input "Willa-5"
type button "false"
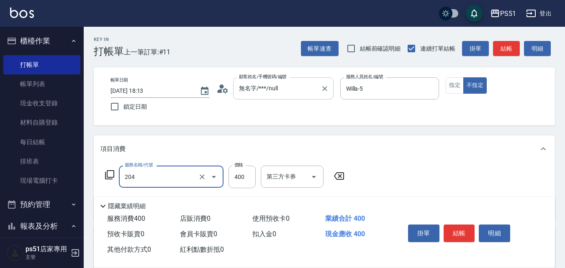
type input "B級洗+剪(204)"
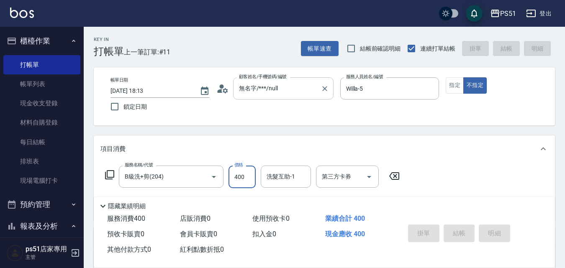
type input "2025/09/06 18:19"
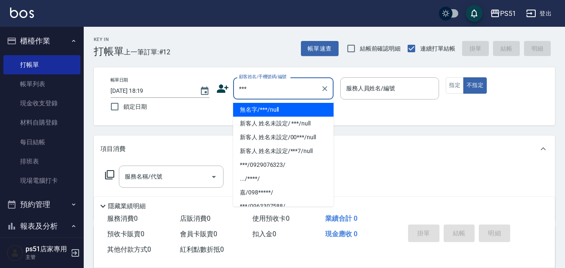
type input "無名字/***/null"
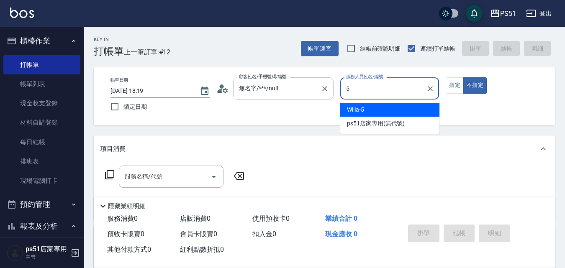
type input "Willa-5"
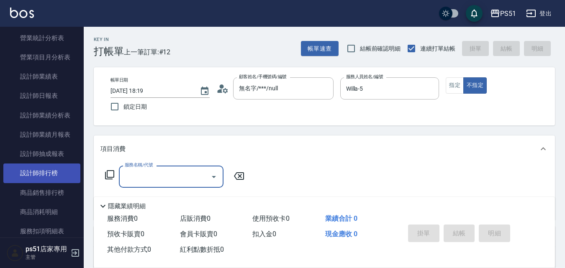
scroll to position [357, 0]
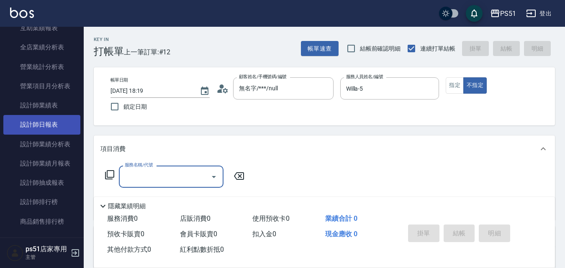
click at [54, 125] on link "設計師日報表" at bounding box center [41, 124] width 77 height 19
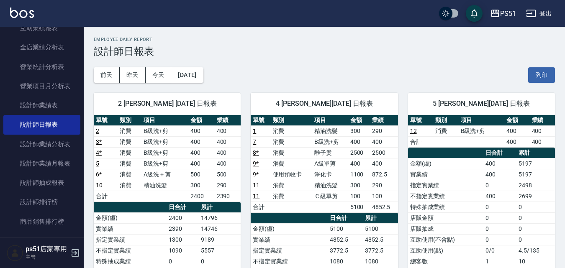
click at [412, 129] on link "12" at bounding box center [413, 131] width 7 height 7
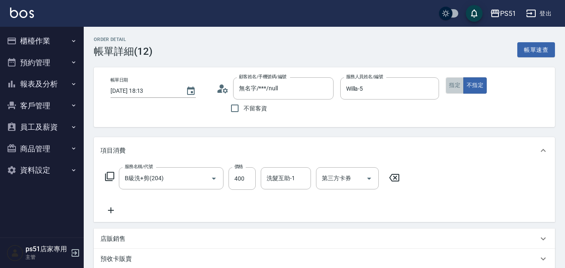
click at [448, 86] on button "指定" at bounding box center [454, 85] width 18 height 16
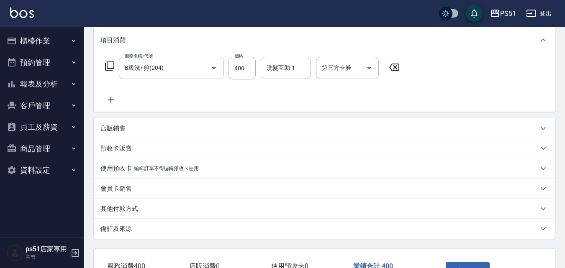
scroll to position [171, 0]
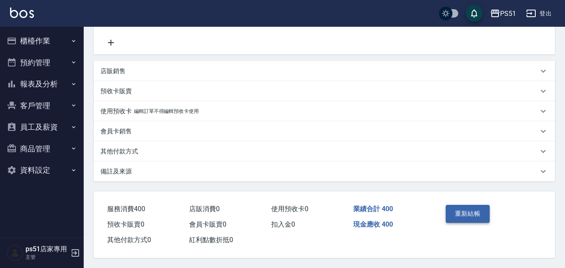
click at [461, 205] on button "重新結帳" at bounding box center [467, 214] width 44 height 18
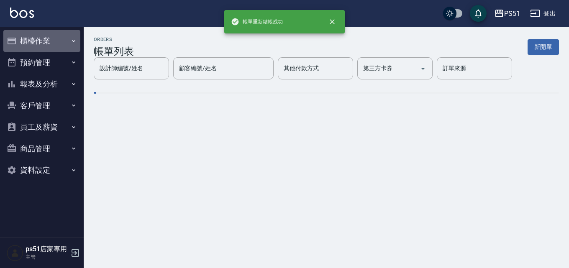
click at [62, 43] on button "櫃檯作業" at bounding box center [41, 41] width 77 height 22
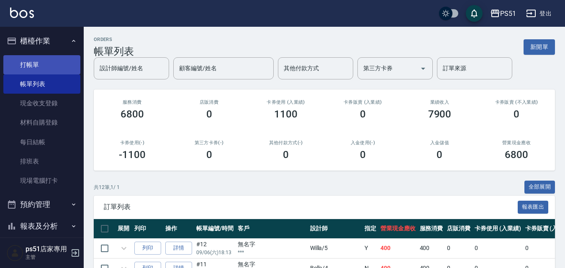
click at [56, 69] on link "打帳單" at bounding box center [41, 64] width 77 height 19
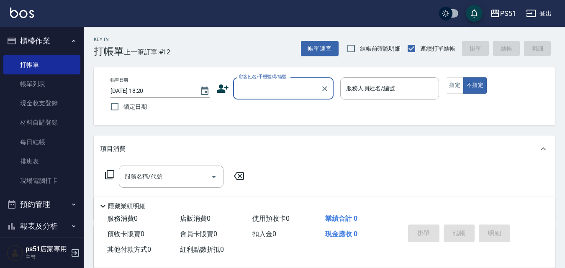
click at [272, 94] on input "顧客姓名/手機號碼/編號" at bounding box center [277, 88] width 80 height 15
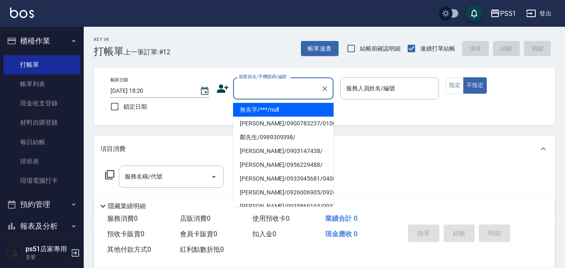
click at [269, 105] on li "無名字/***/null" at bounding box center [283, 110] width 100 height 14
type input "無名字/***/null"
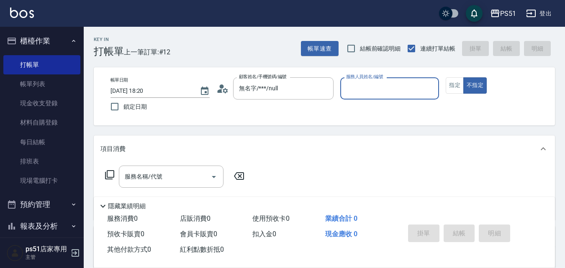
click at [373, 85] on input "服務人員姓名/編號" at bounding box center [390, 88] width 92 height 15
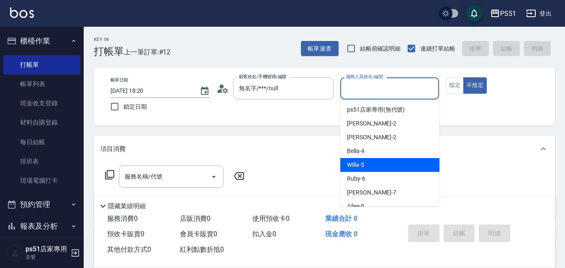
click at [359, 166] on span "Willa -5" at bounding box center [355, 165] width 17 height 9
type input "Willa-5"
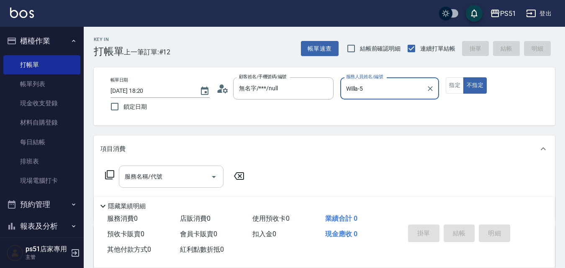
click at [164, 185] on div "服務名稱/代號" at bounding box center [171, 177] width 105 height 22
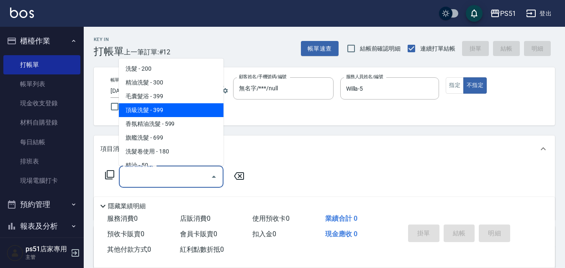
click at [153, 108] on span "頂級洗髮 - 399" at bounding box center [171, 110] width 105 height 14
type input "頂級洗髮(104)"
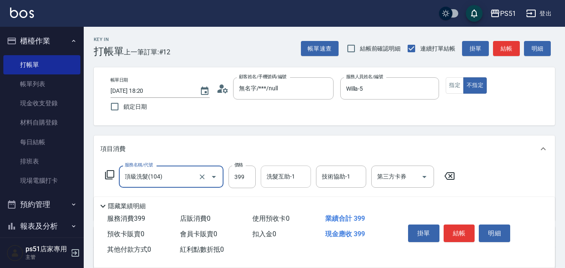
click at [276, 176] on input "洗髮互助-1" at bounding box center [285, 176] width 43 height 15
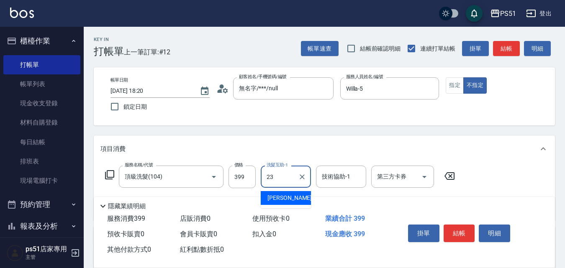
type input "孝恩-23"
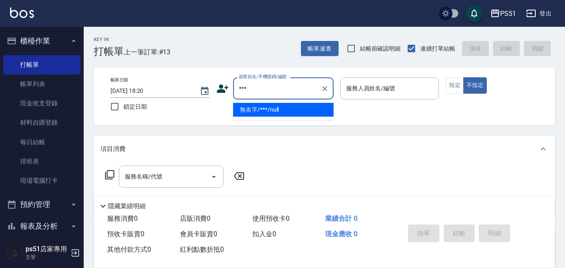
type input "無名字/***/null"
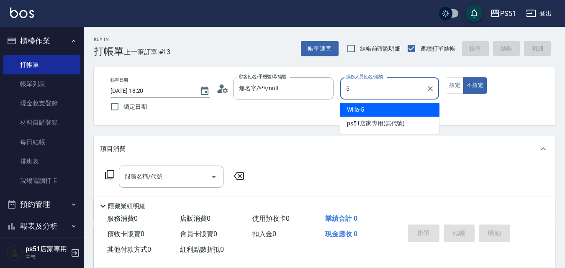
type input "Willa-5"
type button "false"
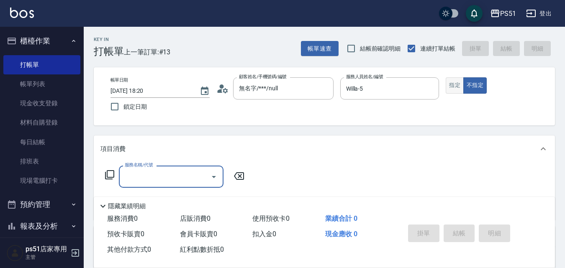
click at [455, 79] on button "指定" at bounding box center [454, 85] width 18 height 16
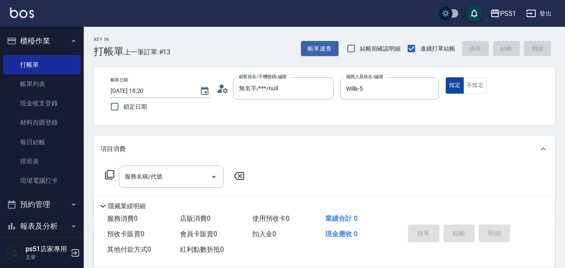
type button "true"
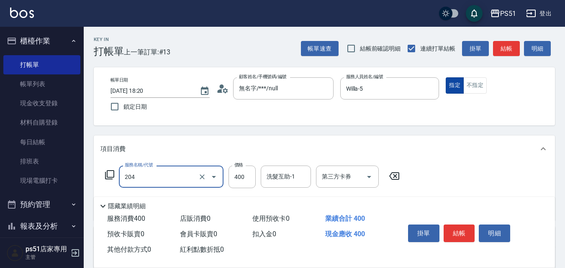
type input "B級洗+剪(204)"
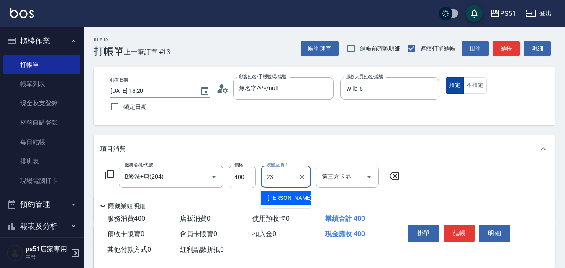
type input "孝恩-23"
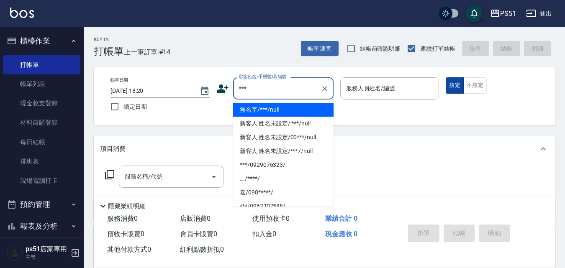
type input "無名字/***/null"
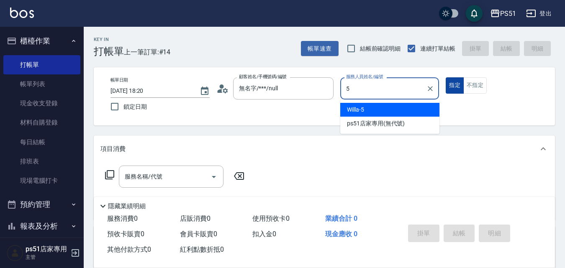
type input "Willa-5"
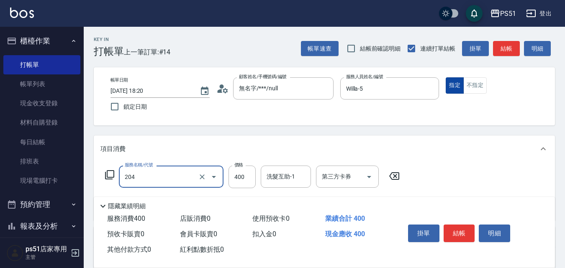
type input "B級洗+剪(204)"
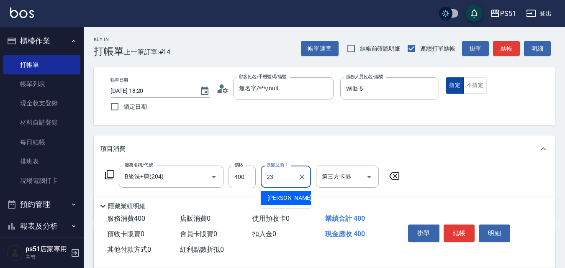
type input "孝恩-23"
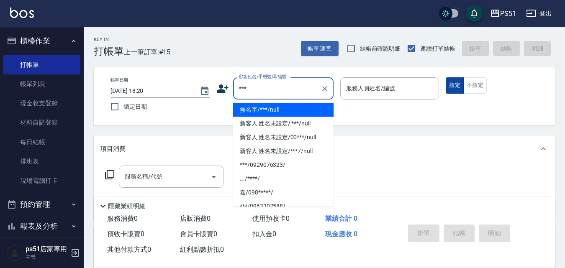
type input "無名字/***/null"
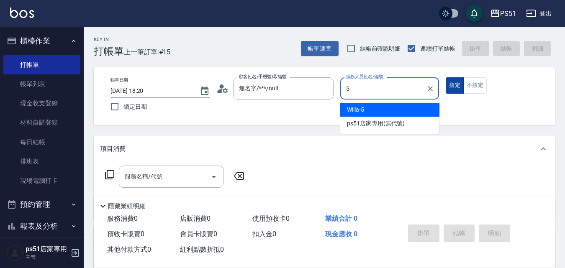
type input "Willa-5"
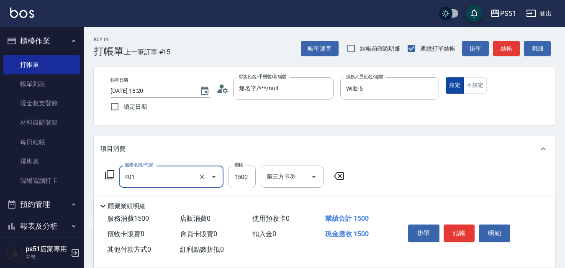
type input "基本染髮(401)"
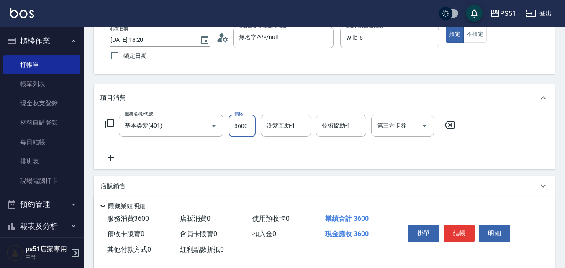
scroll to position [142, 0]
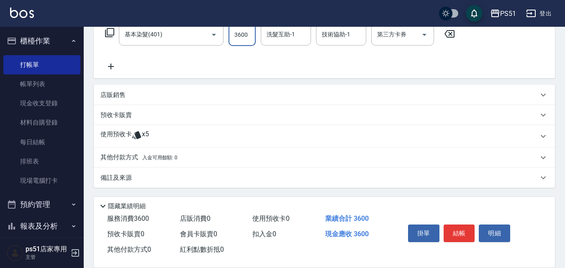
type input "3600"
click at [138, 91] on div "店販銷售" at bounding box center [318, 95] width 437 height 9
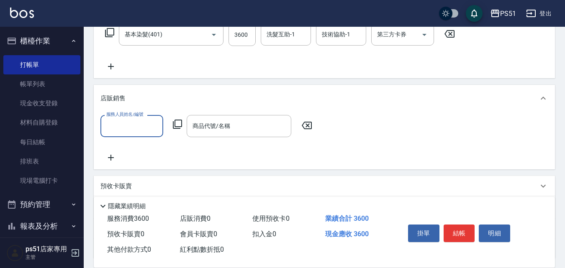
scroll to position [0, 0]
click at [130, 130] on input "服務人員姓名/編號" at bounding box center [131, 126] width 55 height 15
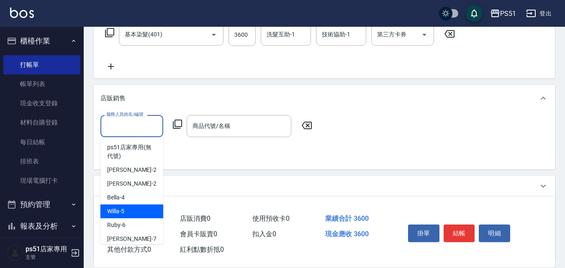
click at [128, 206] on div "Willa -5" at bounding box center [131, 211] width 63 height 14
type input "Willa-5"
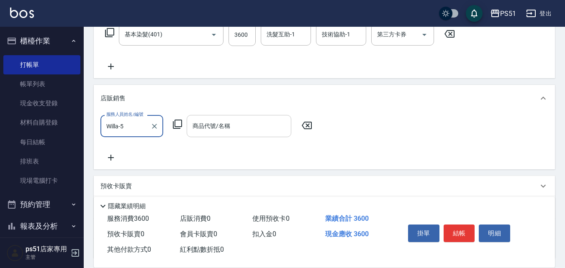
click at [225, 126] on div "商品代號/名稱 商品代號/名稱" at bounding box center [239, 126] width 105 height 22
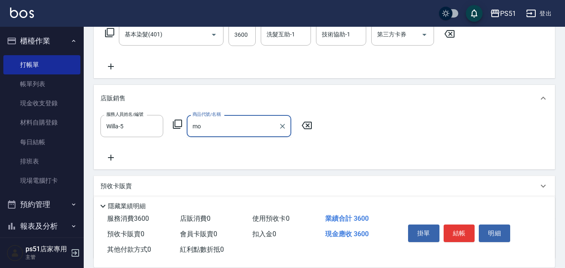
type input "m"
type input "M"
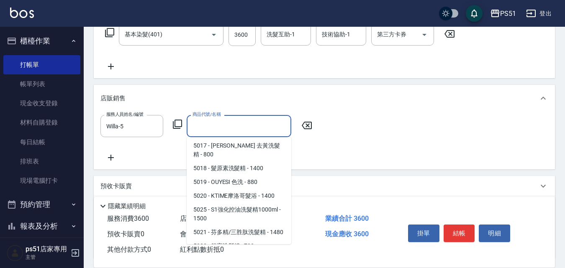
scroll to position [1854, 0]
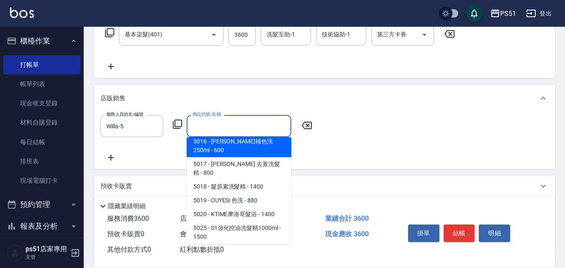
click at [257, 150] on span "5016 - 沐宥補色洗250ml - 600" at bounding box center [239, 146] width 105 height 23
type input "沐宥補色洗250ml"
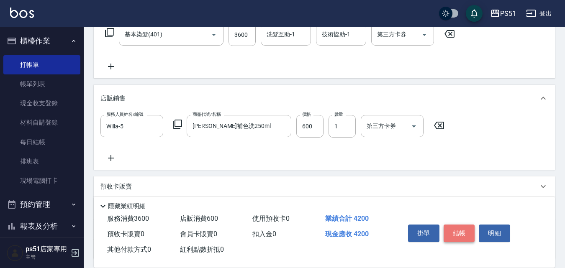
click at [463, 235] on button "結帳" at bounding box center [458, 234] width 31 height 18
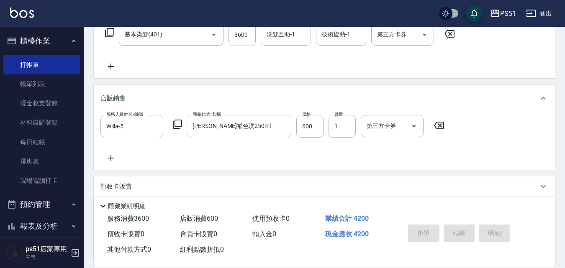
type input "2025/09/06 18:21"
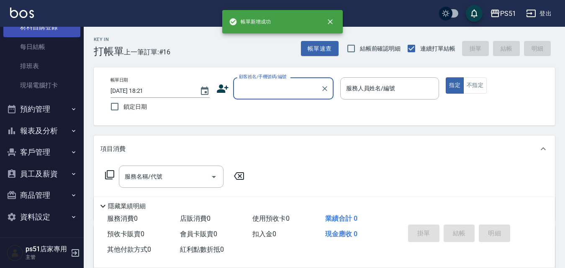
scroll to position [0, 0]
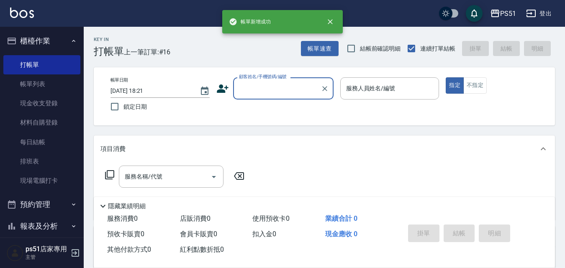
click at [39, 39] on button "櫃檯作業" at bounding box center [41, 41] width 77 height 22
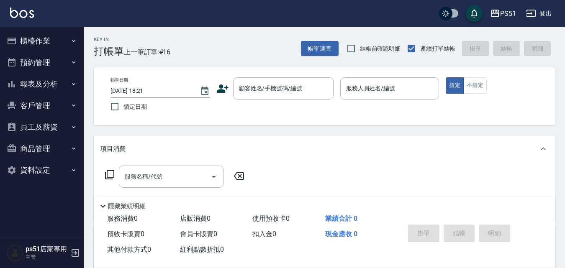
scroll to position [139, 0]
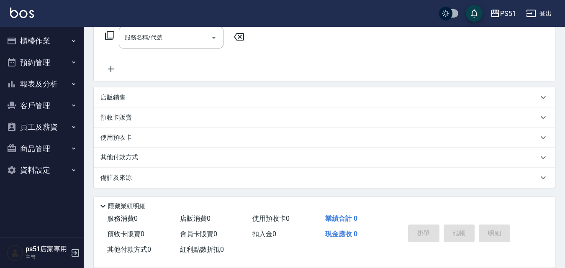
click at [49, 87] on button "報表及分析" at bounding box center [41, 84] width 77 height 22
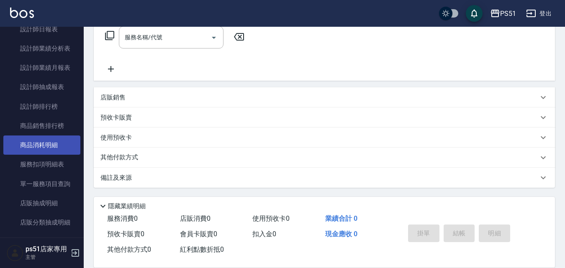
scroll to position [195, 0]
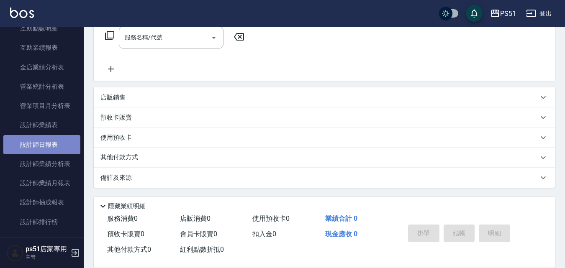
click at [51, 142] on link "設計師日報表" at bounding box center [41, 144] width 77 height 19
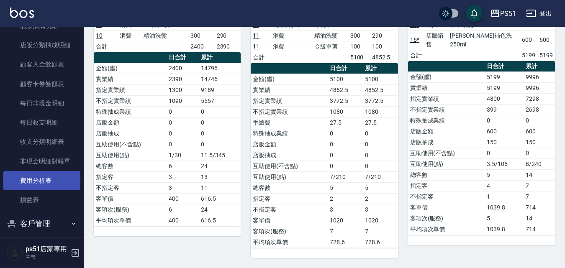
scroll to position [560, 0]
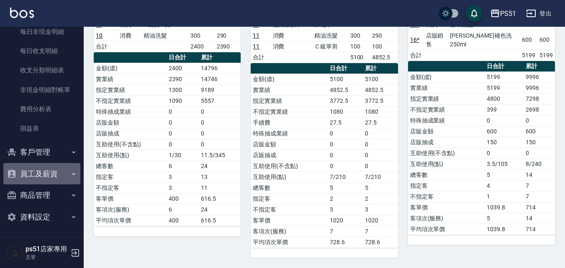
click at [56, 167] on button "員工及薪資" at bounding box center [41, 174] width 77 height 22
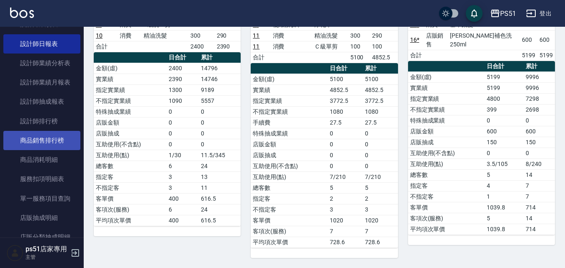
scroll to position [267, 0]
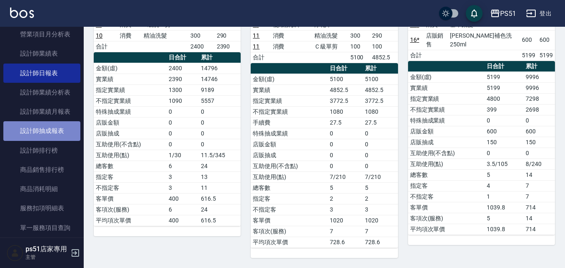
click at [42, 135] on link "設計師抽成報表" at bounding box center [41, 130] width 77 height 19
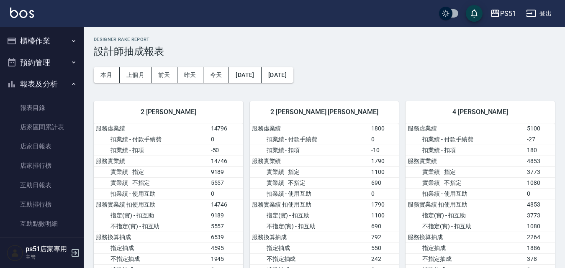
click at [64, 45] on button "櫃檯作業" at bounding box center [41, 41] width 77 height 22
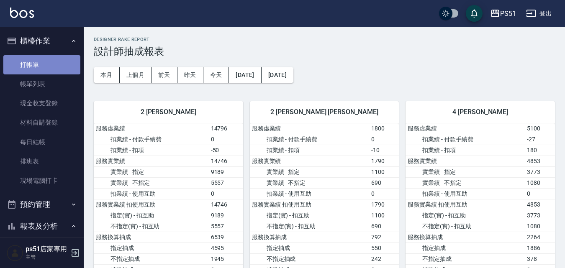
click at [51, 68] on link "打帳單" at bounding box center [41, 64] width 77 height 19
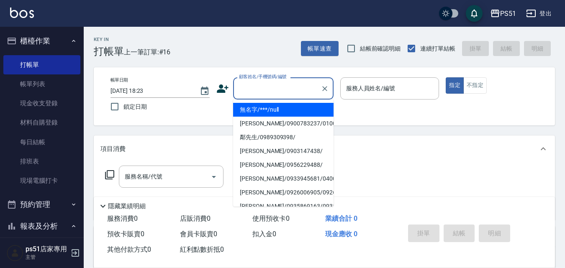
click at [291, 92] on input "顧客姓名/手機號碼/編號" at bounding box center [277, 88] width 80 height 15
click at [286, 106] on li "無名字/***/null" at bounding box center [283, 110] width 100 height 14
type input "無名字/***/null"
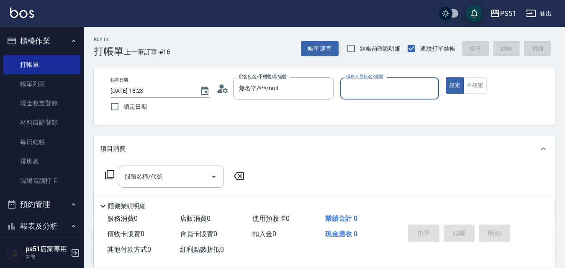
click at [369, 86] on input "服務人員姓名/編號" at bounding box center [390, 88] width 92 height 15
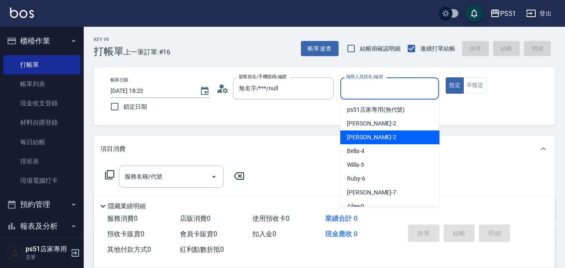
click at [368, 140] on div "[PERSON_NAME] -2" at bounding box center [389, 137] width 99 height 14
type input "[PERSON_NAME]-2"
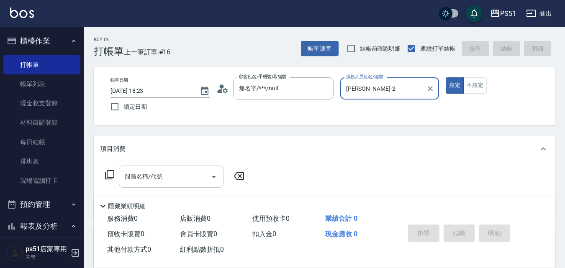
click at [172, 177] on input "服務名稱/代號" at bounding box center [165, 176] width 84 height 15
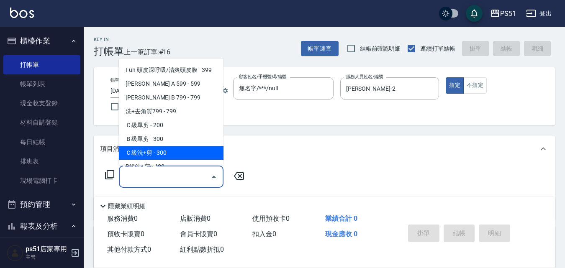
scroll to position [195, 0]
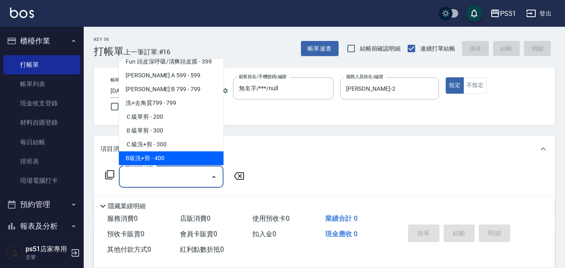
click at [154, 153] on span "B級洗+剪 - 400" at bounding box center [171, 158] width 105 height 14
type input "B級洗+剪(204)"
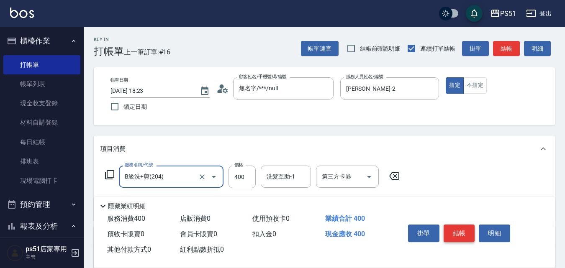
click at [457, 229] on button "結帳" at bounding box center [458, 234] width 31 height 18
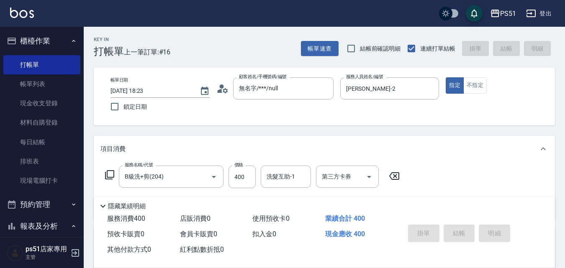
type input "2025/09/06 18:43"
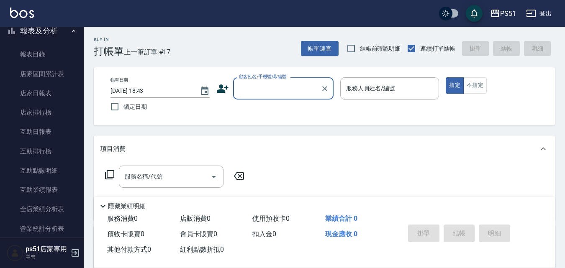
scroll to position [293, 0]
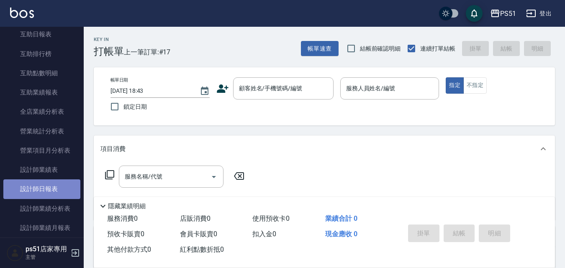
click at [59, 193] on link "設計師日報表" at bounding box center [41, 188] width 77 height 19
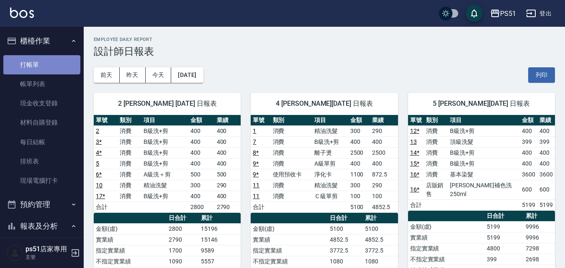
click at [41, 57] on link "打帳單" at bounding box center [41, 64] width 77 height 19
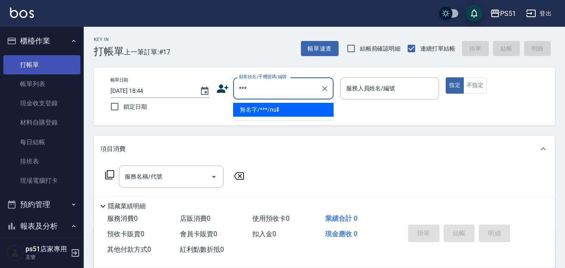
type input "無名字/***/null"
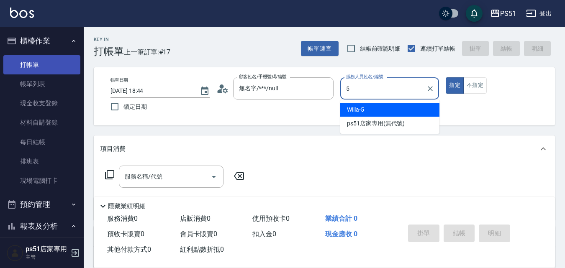
type input "Willa-5"
type button "true"
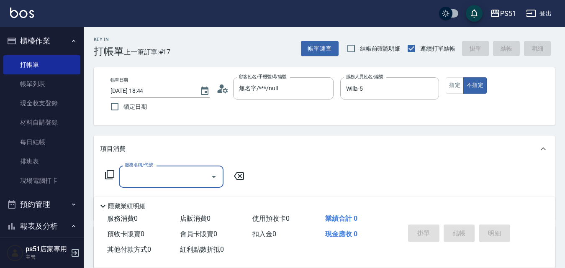
click at [149, 185] on div "服務名稱/代號" at bounding box center [171, 177] width 105 height 22
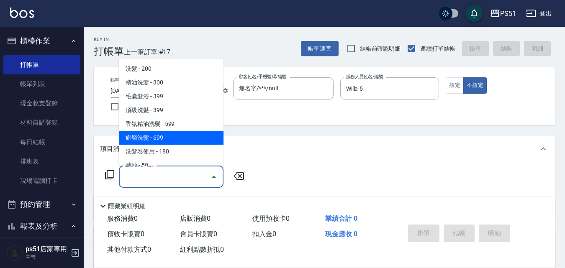
click at [160, 137] on span "旗艦洗髮 - 699" at bounding box center [171, 138] width 105 height 14
type input "旗艦洗髮(106)"
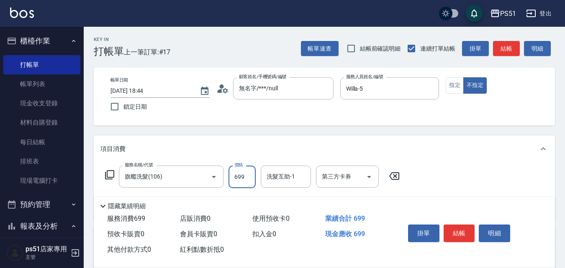
click at [241, 181] on input "699" at bounding box center [241, 177] width 27 height 23
type input "499"
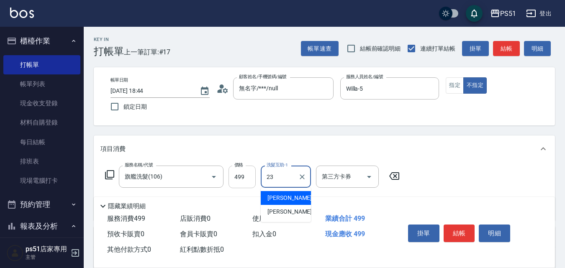
type input "孝恩-23"
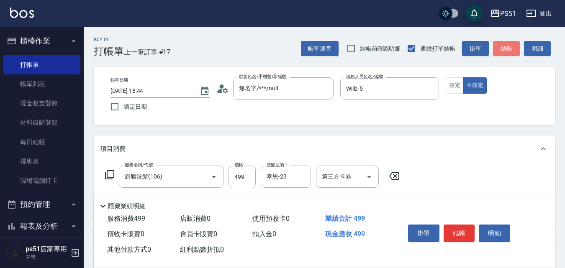
click at [517, 50] on button "結帳" at bounding box center [506, 48] width 27 height 15
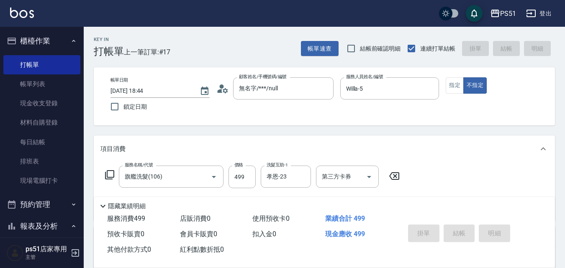
type input "2025/09/06 18:57"
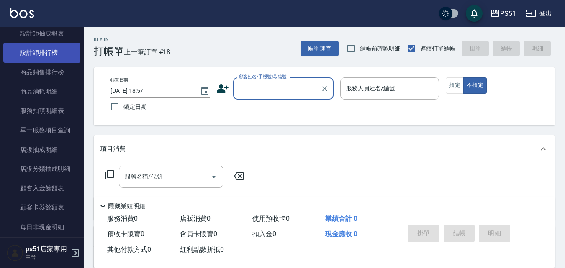
scroll to position [409, 0]
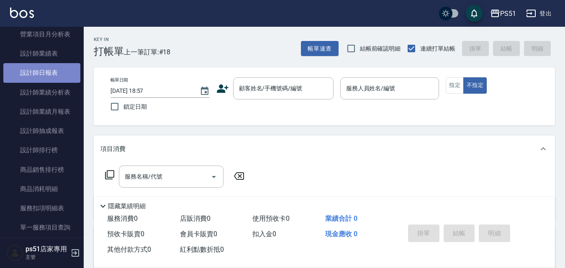
click at [53, 74] on link "設計師日報表" at bounding box center [41, 72] width 77 height 19
